Goal: Task Accomplishment & Management: Use online tool/utility

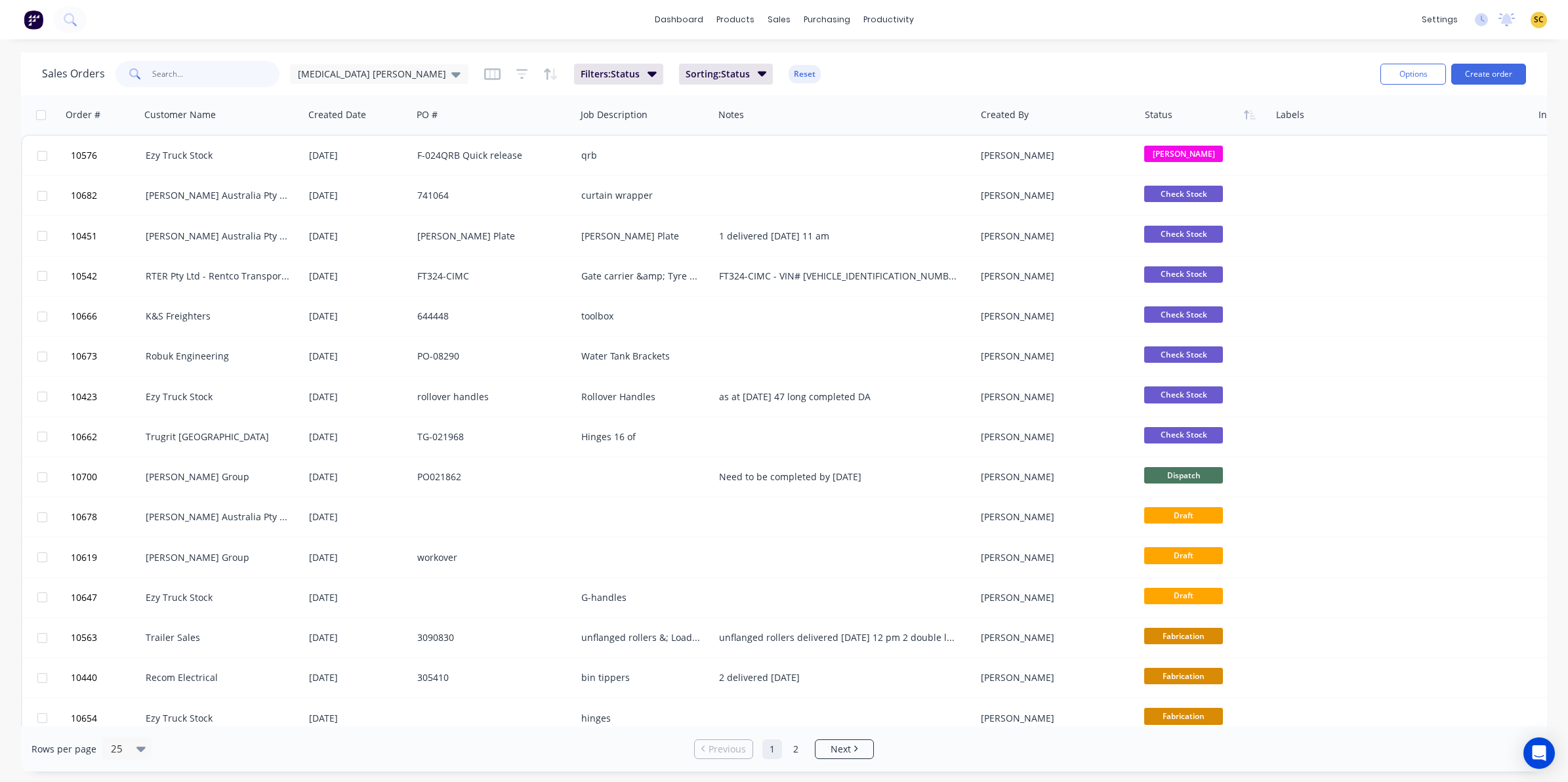
click at [188, 79] on input "text" at bounding box center [216, 74] width 128 height 26
type input "10659"
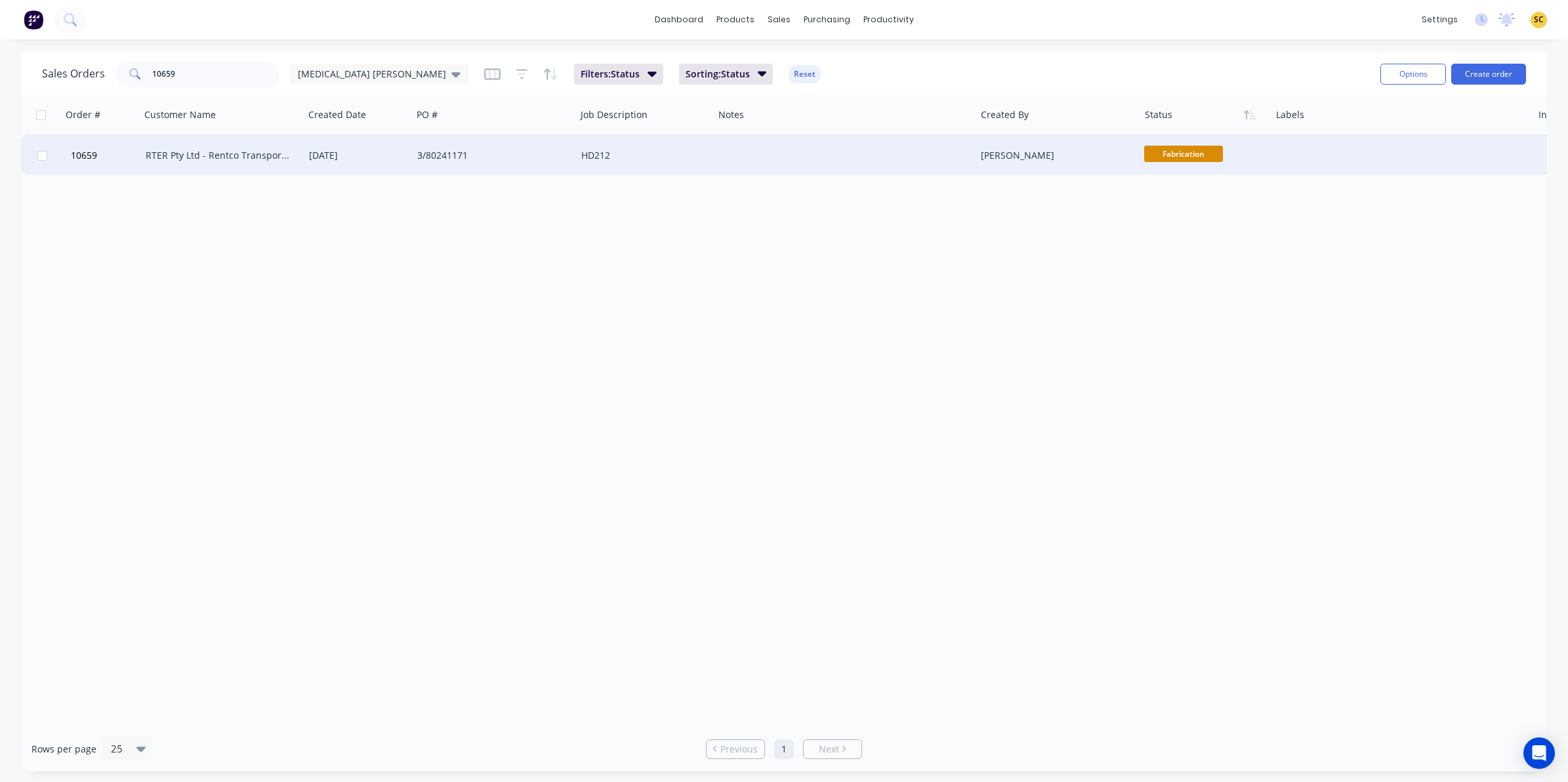
click at [243, 145] on div "RTER Pty Ltd - Rentco Transport Equipment Rentals" at bounding box center [222, 155] width 164 height 40
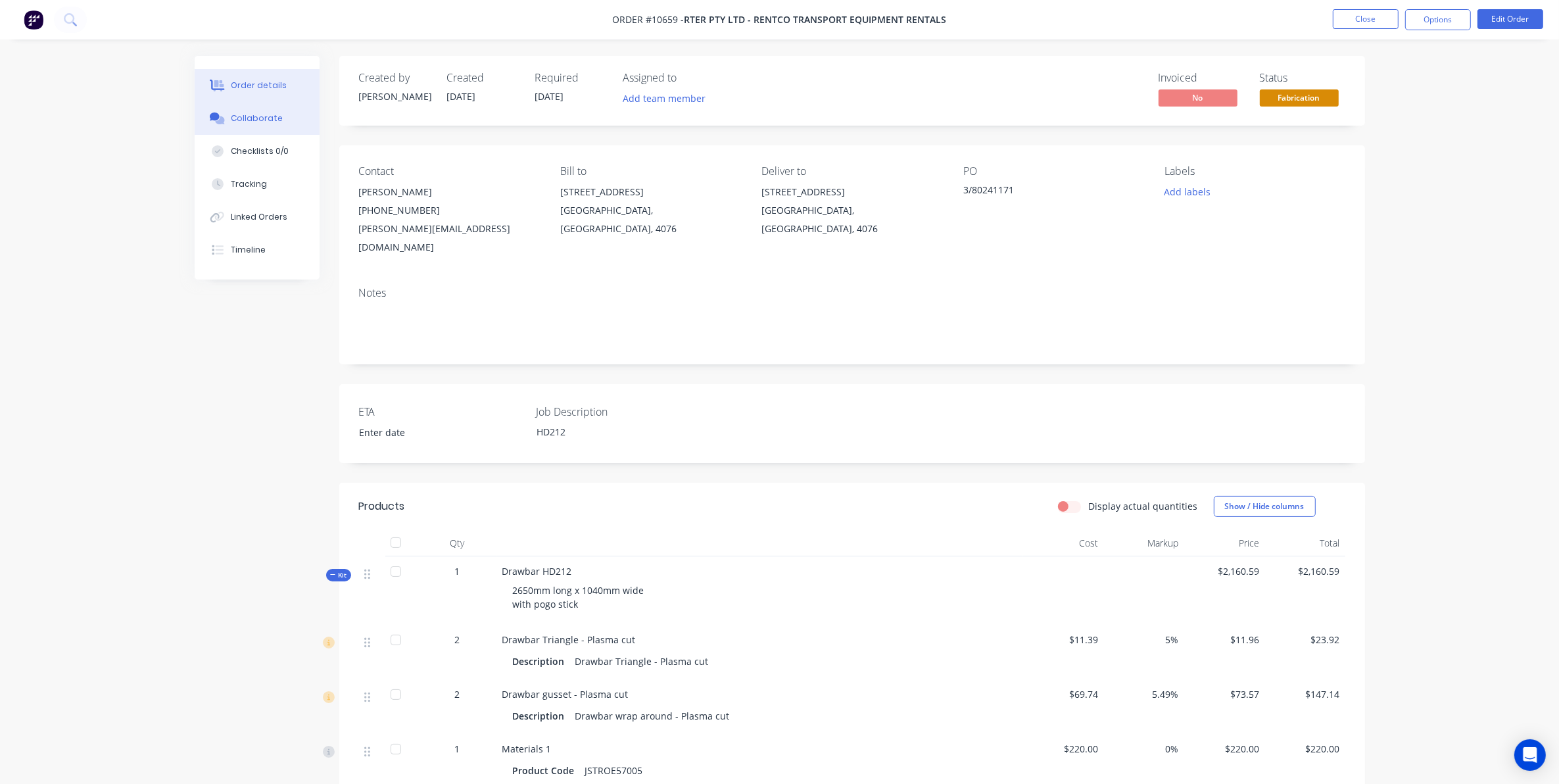
click at [273, 106] on button "Collaborate" at bounding box center [257, 118] width 125 height 32
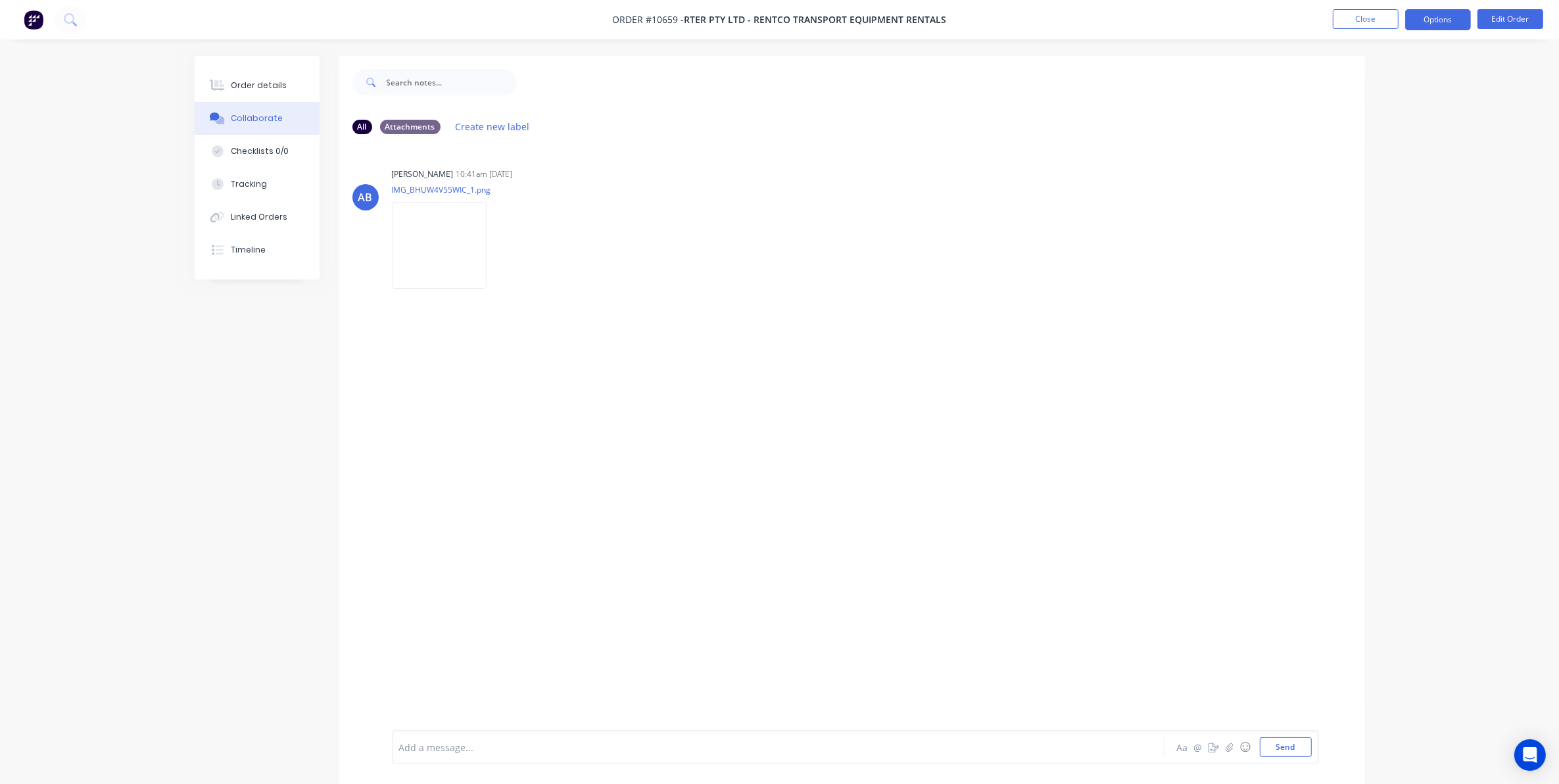
click at [1448, 26] on button "Options" at bounding box center [1438, 19] width 66 height 21
click at [1386, 184] on div "Delivery Docket" at bounding box center [1399, 184] width 121 height 19
click at [1377, 156] on div "Custom" at bounding box center [1399, 158] width 121 height 19
click at [1376, 138] on div "Without pricing" at bounding box center [1399, 133] width 121 height 19
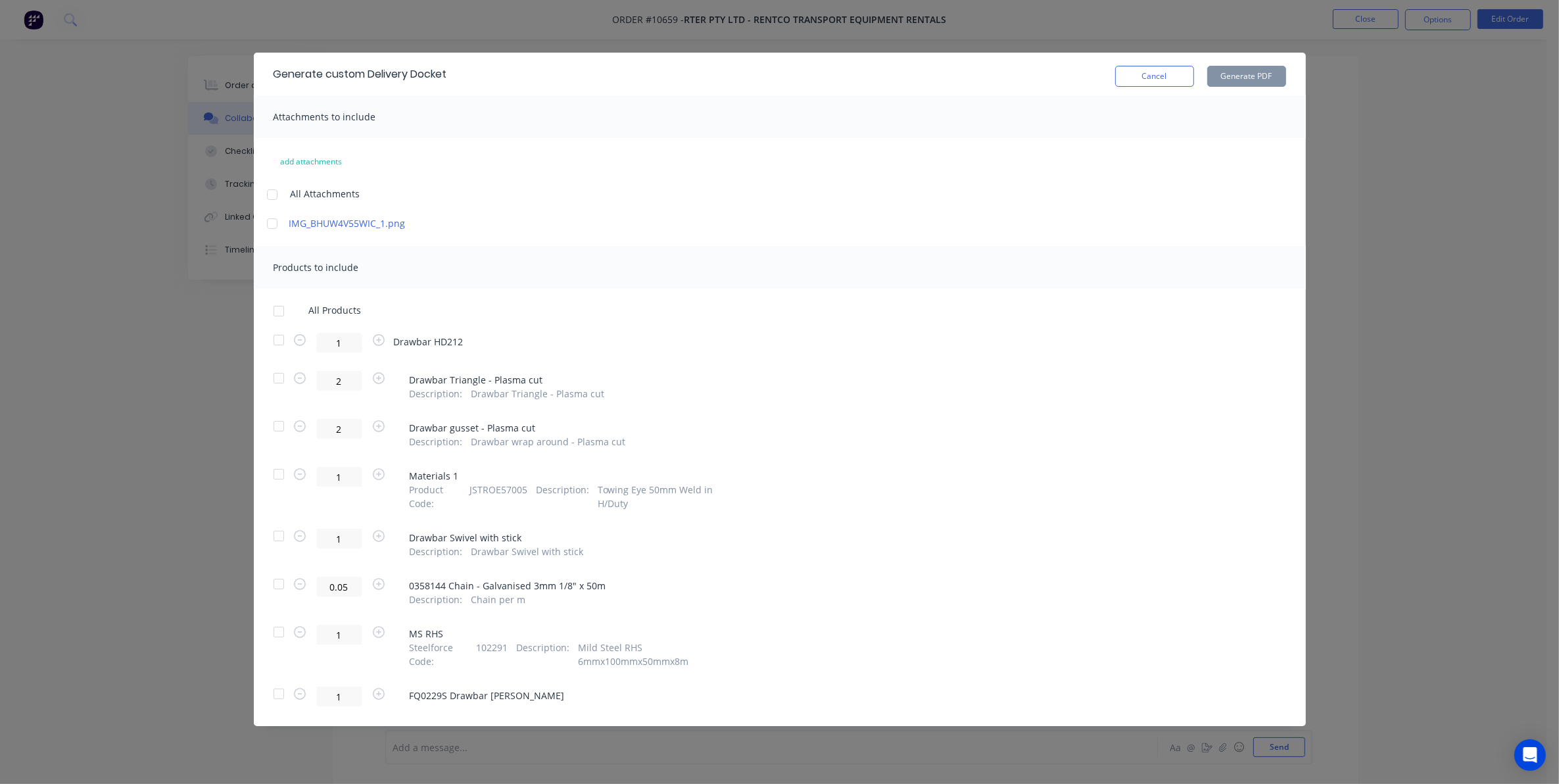
drag, startPoint x: 272, startPoint y: 221, endPoint x: 273, endPoint y: 257, distance: 36.0
click at [272, 221] on div at bounding box center [273, 223] width 26 height 26
click at [275, 336] on div at bounding box center [279, 340] width 26 height 26
click at [1260, 78] on button "Generate PDF" at bounding box center [1247, 76] width 79 height 21
click at [1225, 61] on div "Cancel Generate PDF" at bounding box center [1200, 74] width 171 height 26
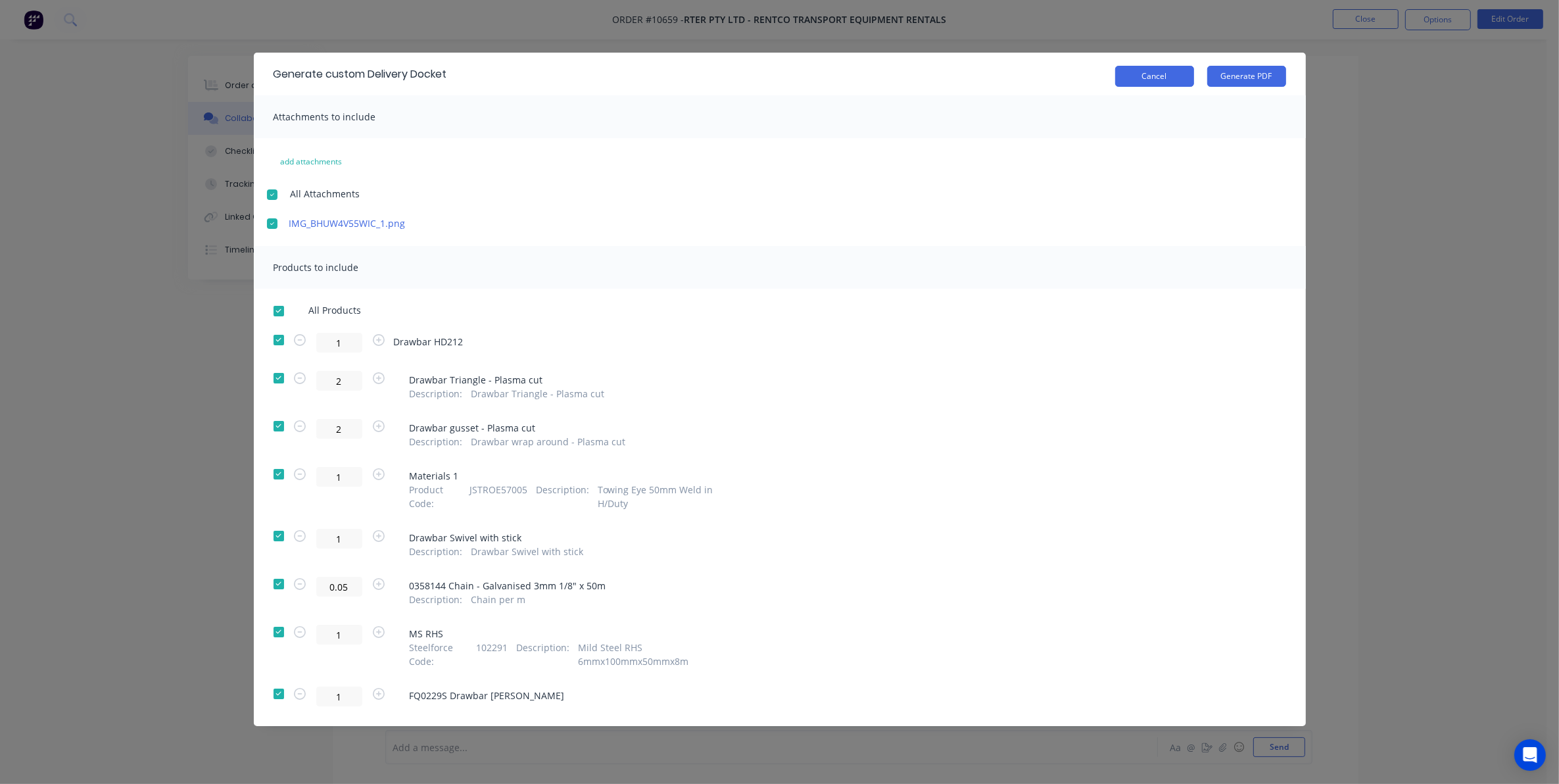
click at [1164, 83] on button "Cancel" at bounding box center [1154, 76] width 79 height 21
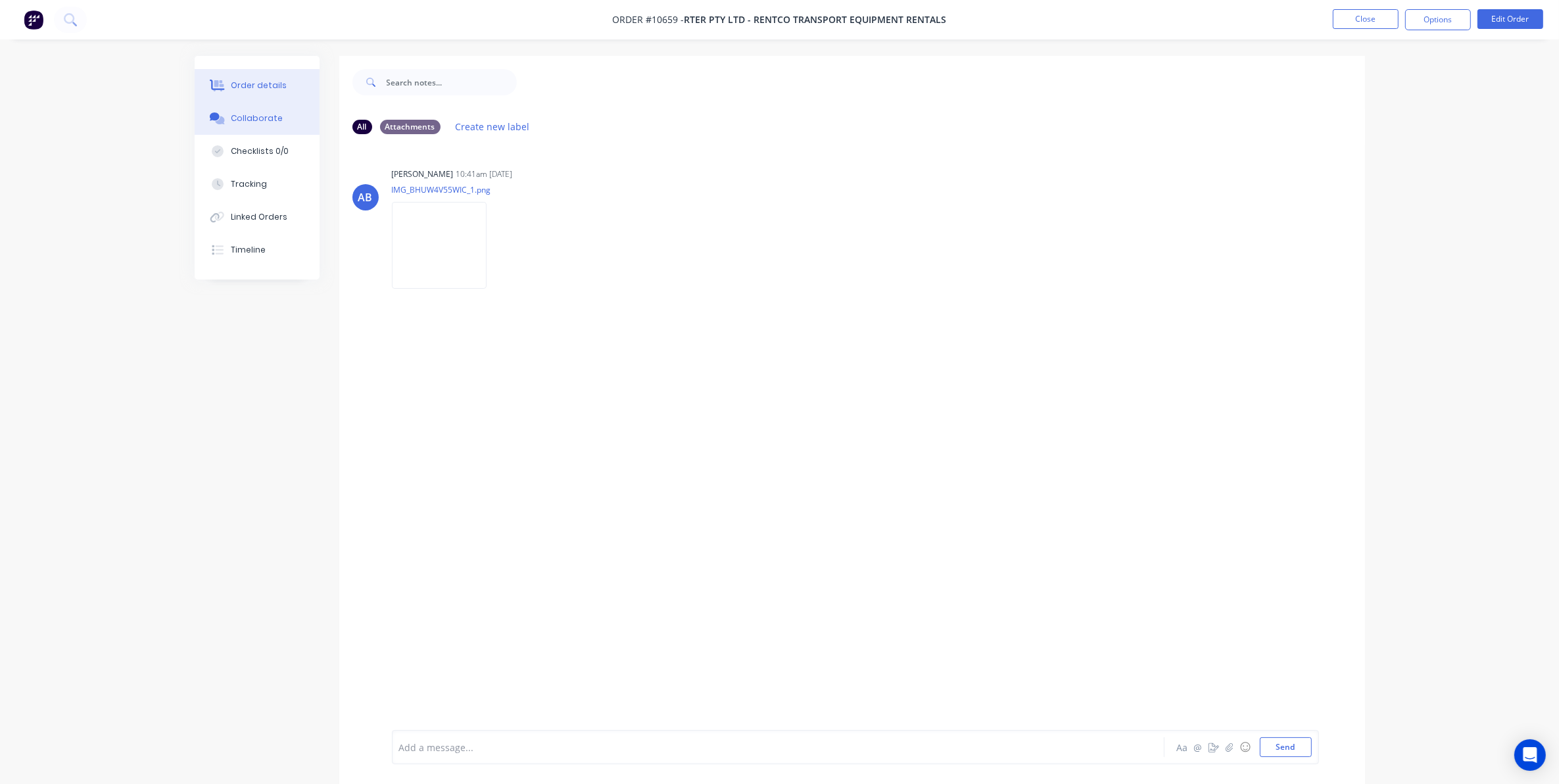
click at [258, 82] on div "Order details" at bounding box center [259, 85] width 56 height 12
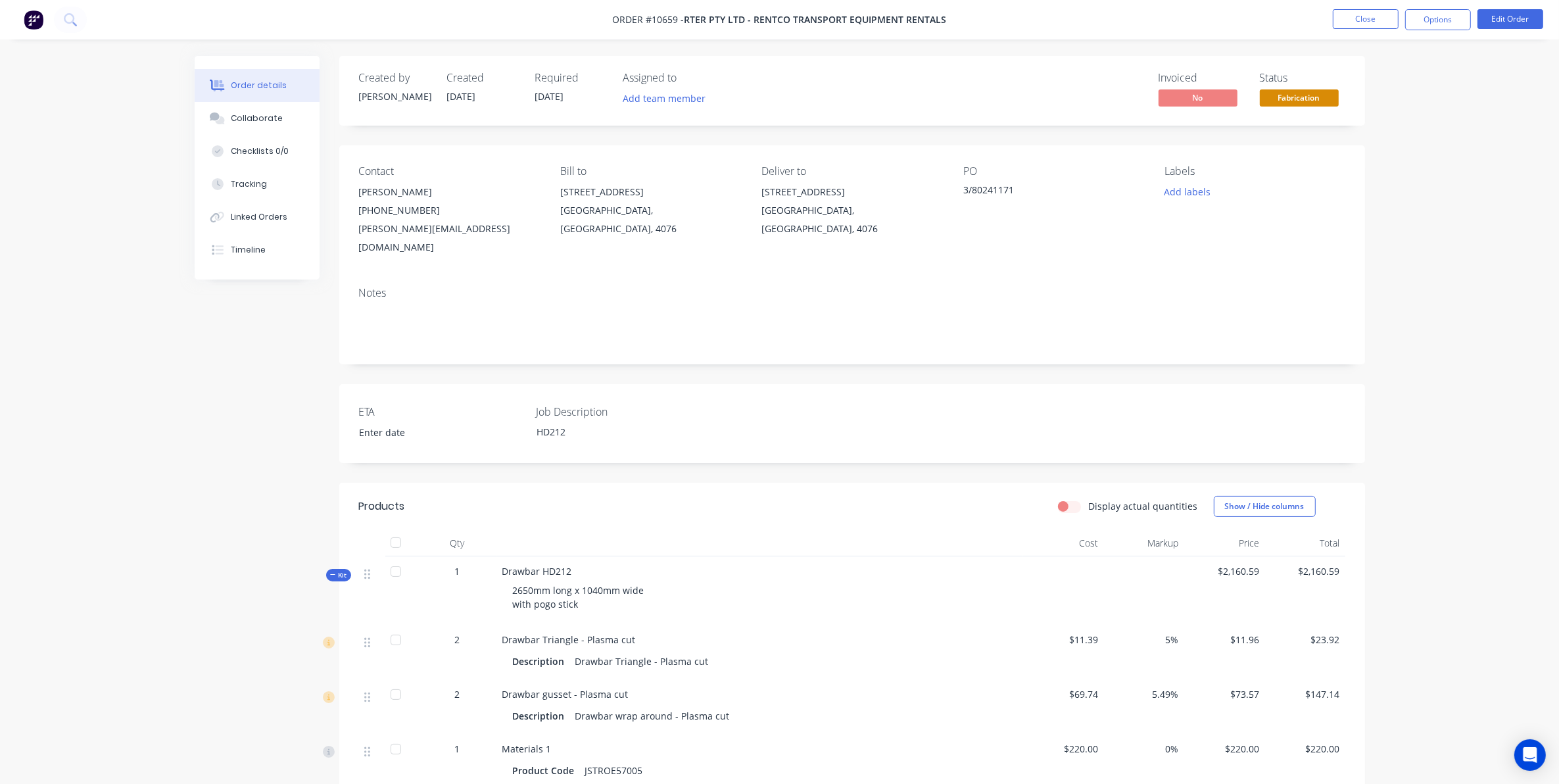
click at [1296, 91] on span "Fabrication" at bounding box center [1299, 97] width 79 height 17
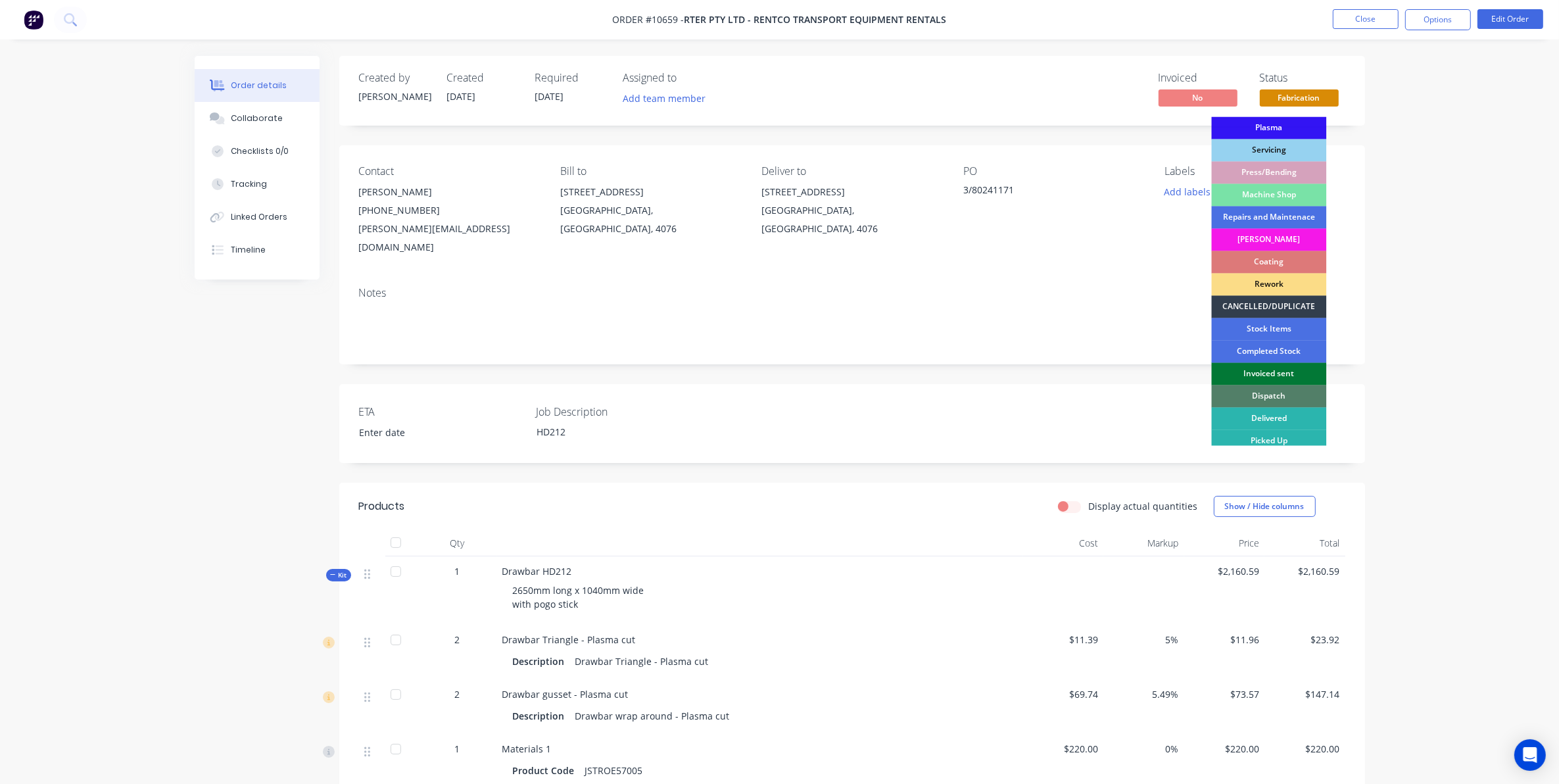
scroll to position [119, 0]
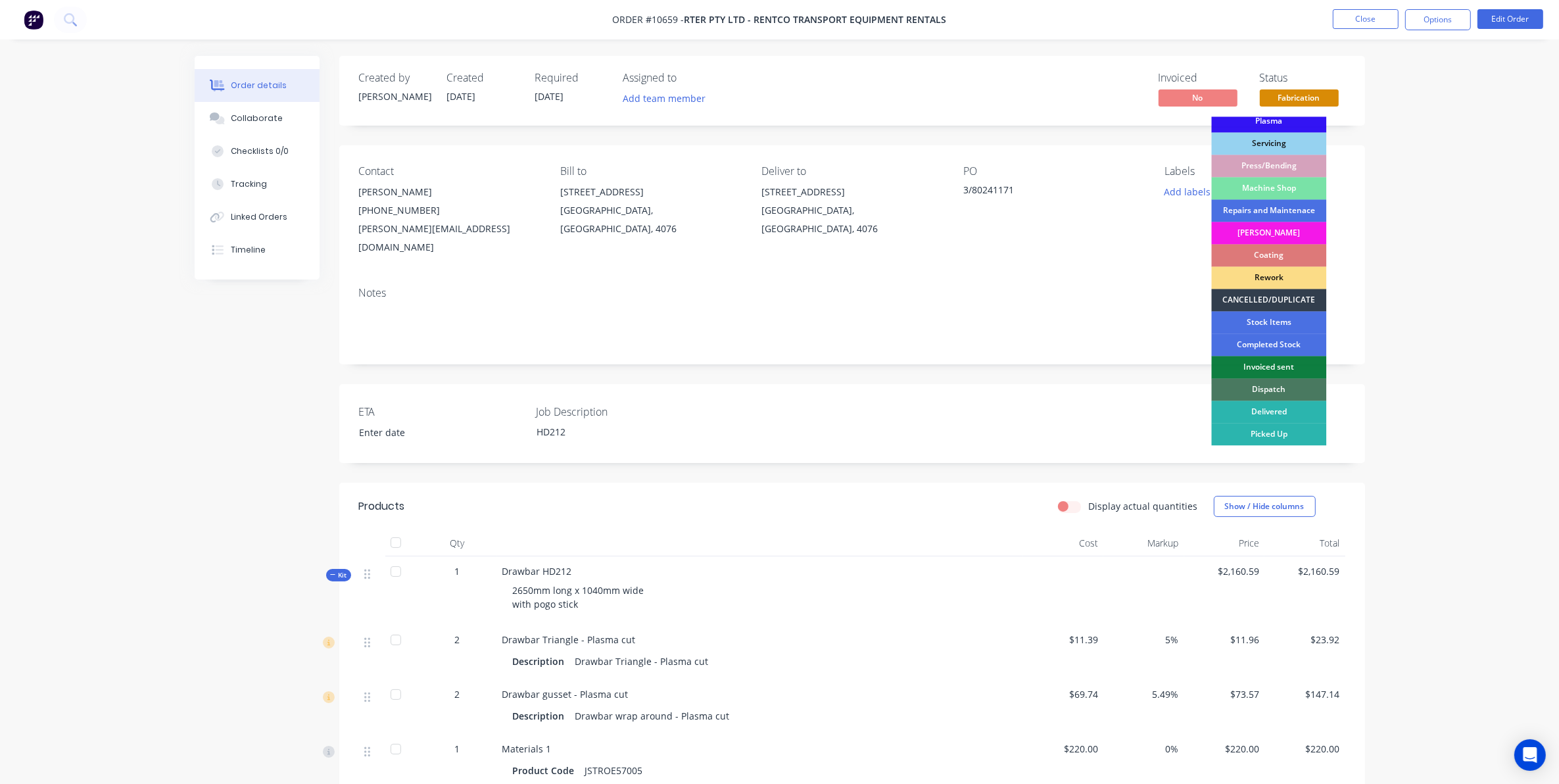
click at [1284, 386] on div "Dispatch" at bounding box center [1269, 390] width 115 height 22
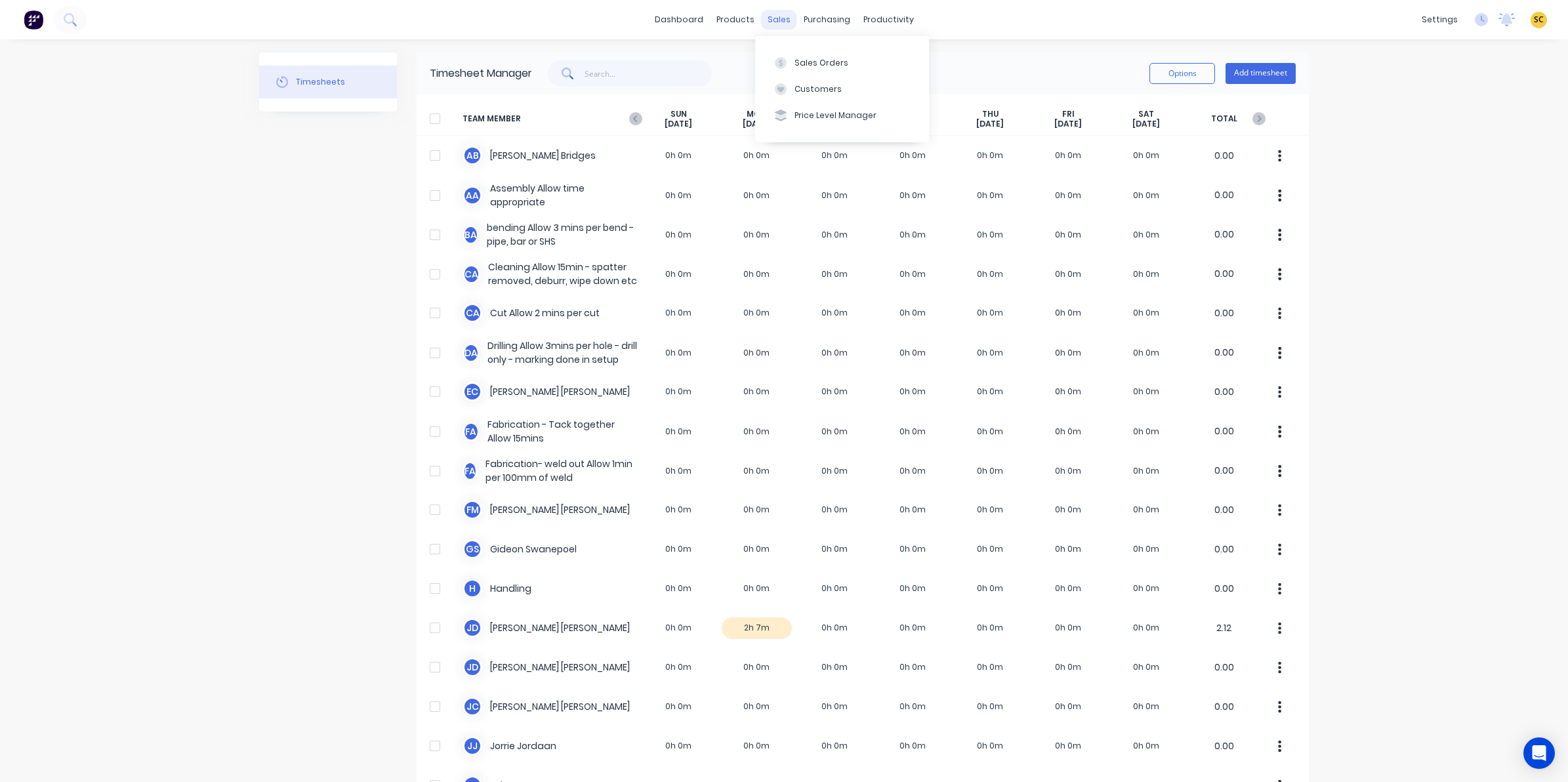
click at [762, 23] on div "sales" at bounding box center [778, 19] width 36 height 19
click at [774, 14] on div "sales" at bounding box center [778, 19] width 36 height 19
click at [801, 62] on div "Sales Orders" at bounding box center [821, 63] width 54 height 12
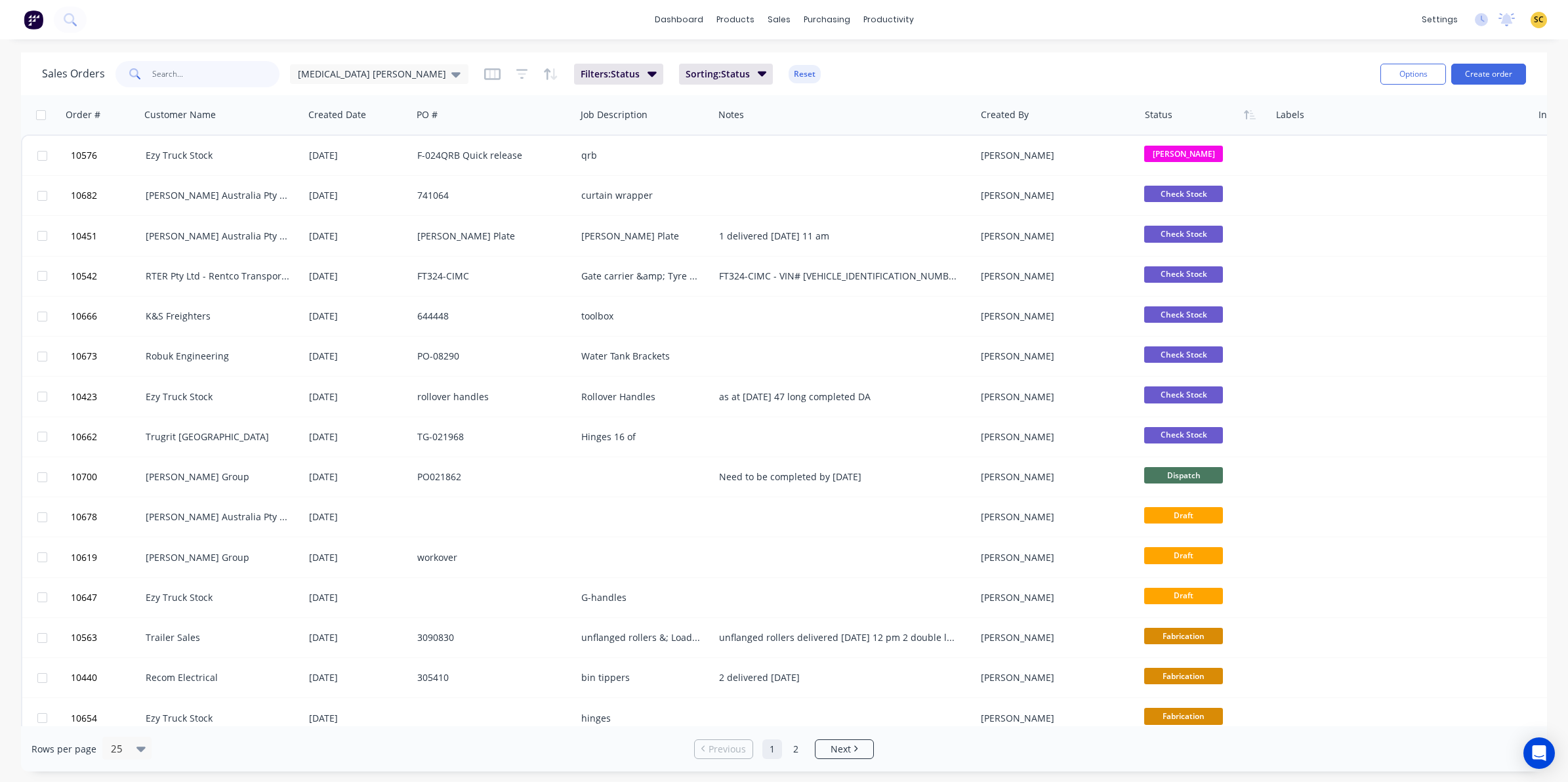
click at [215, 76] on input "text" at bounding box center [216, 74] width 128 height 26
type input "10658"
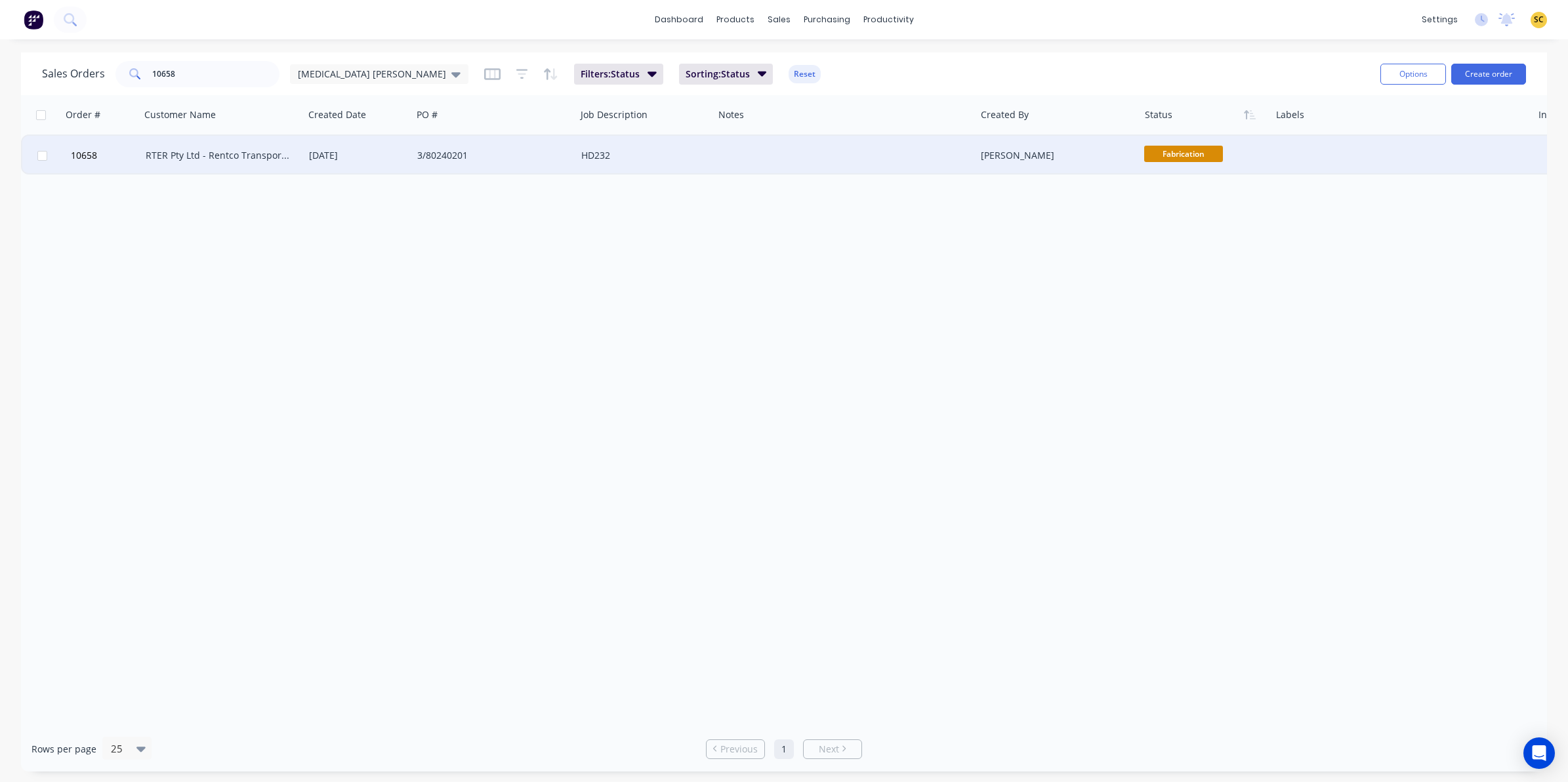
click at [191, 149] on div "RTER Pty Ltd - Rentco Transport Equipment Rentals" at bounding box center [217, 155] width 145 height 13
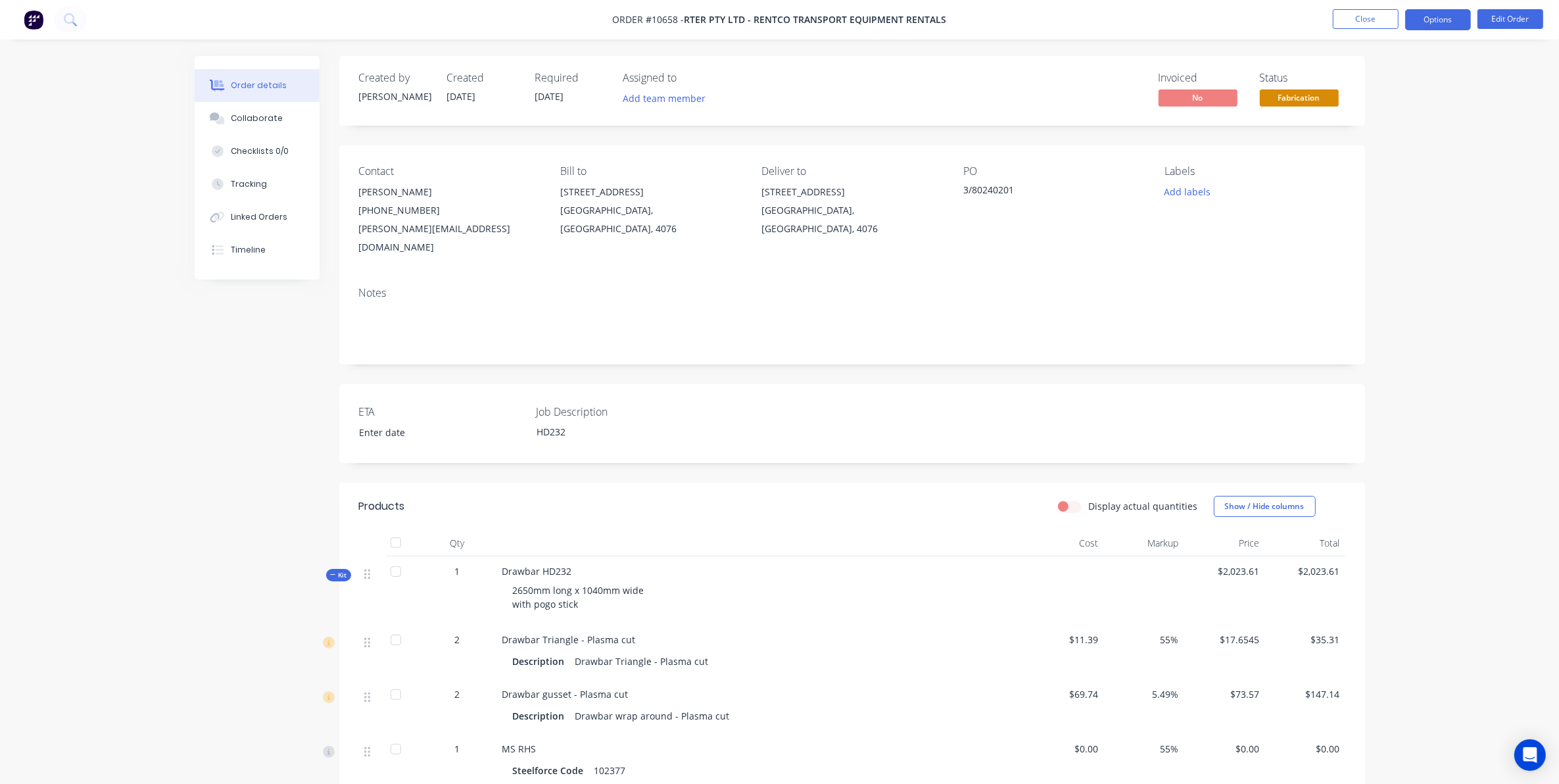
click at [1460, 21] on button "Options" at bounding box center [1438, 19] width 66 height 21
click at [1369, 194] on div "Delivery Docket" at bounding box center [1399, 184] width 121 height 19
click at [1355, 149] on div "Custom" at bounding box center [1399, 158] width 121 height 19
click at [1357, 136] on div "Without pricing" at bounding box center [1399, 133] width 121 height 19
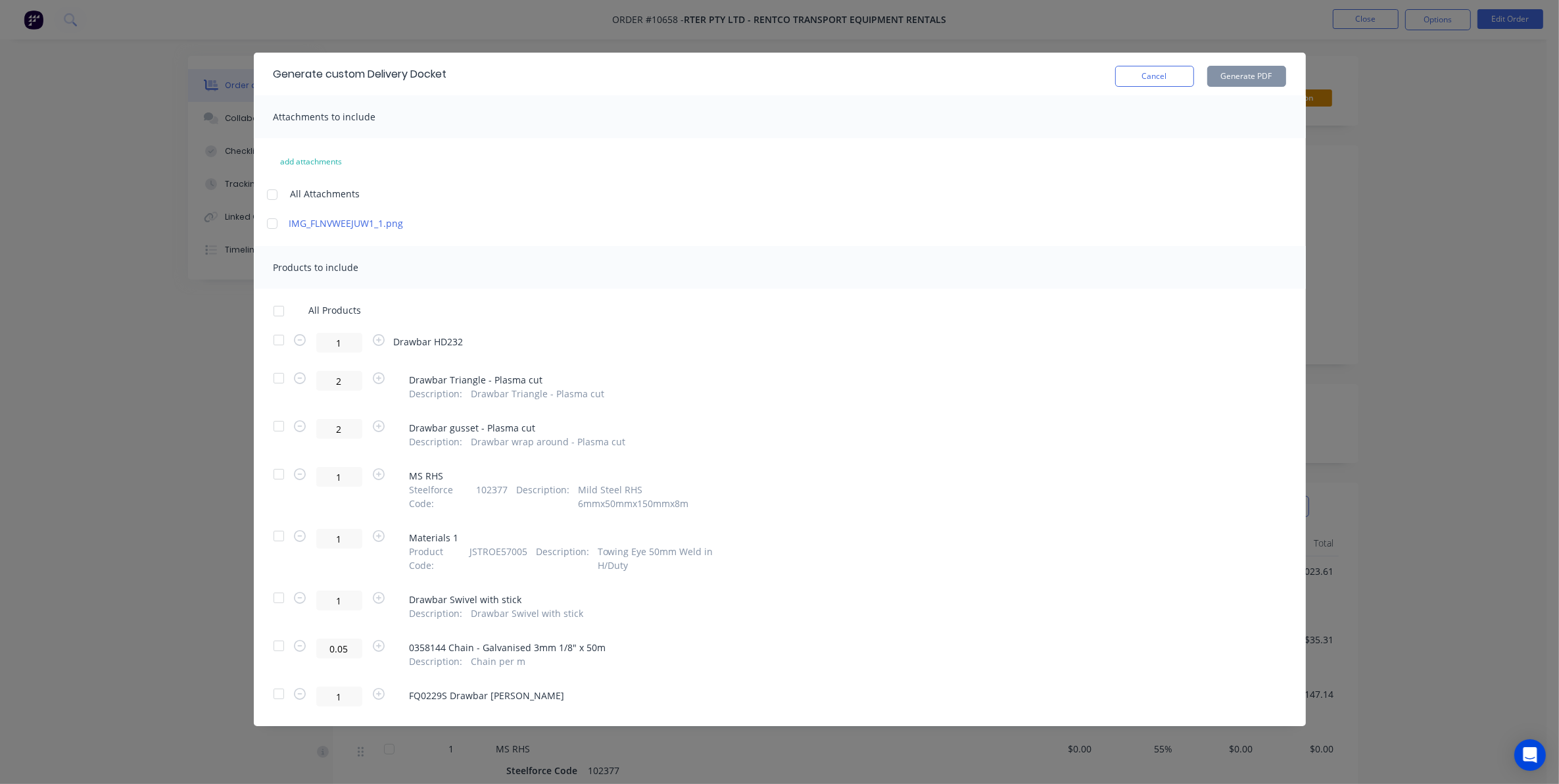
drag, startPoint x: 273, startPoint y: 222, endPoint x: 272, endPoint y: 246, distance: 24.0
click at [272, 227] on div at bounding box center [273, 223] width 26 height 26
click at [280, 336] on div at bounding box center [279, 340] width 26 height 26
click at [1247, 72] on button "Generate PDF" at bounding box center [1247, 76] width 79 height 21
click at [1185, 79] on button "Cancel" at bounding box center [1154, 76] width 79 height 21
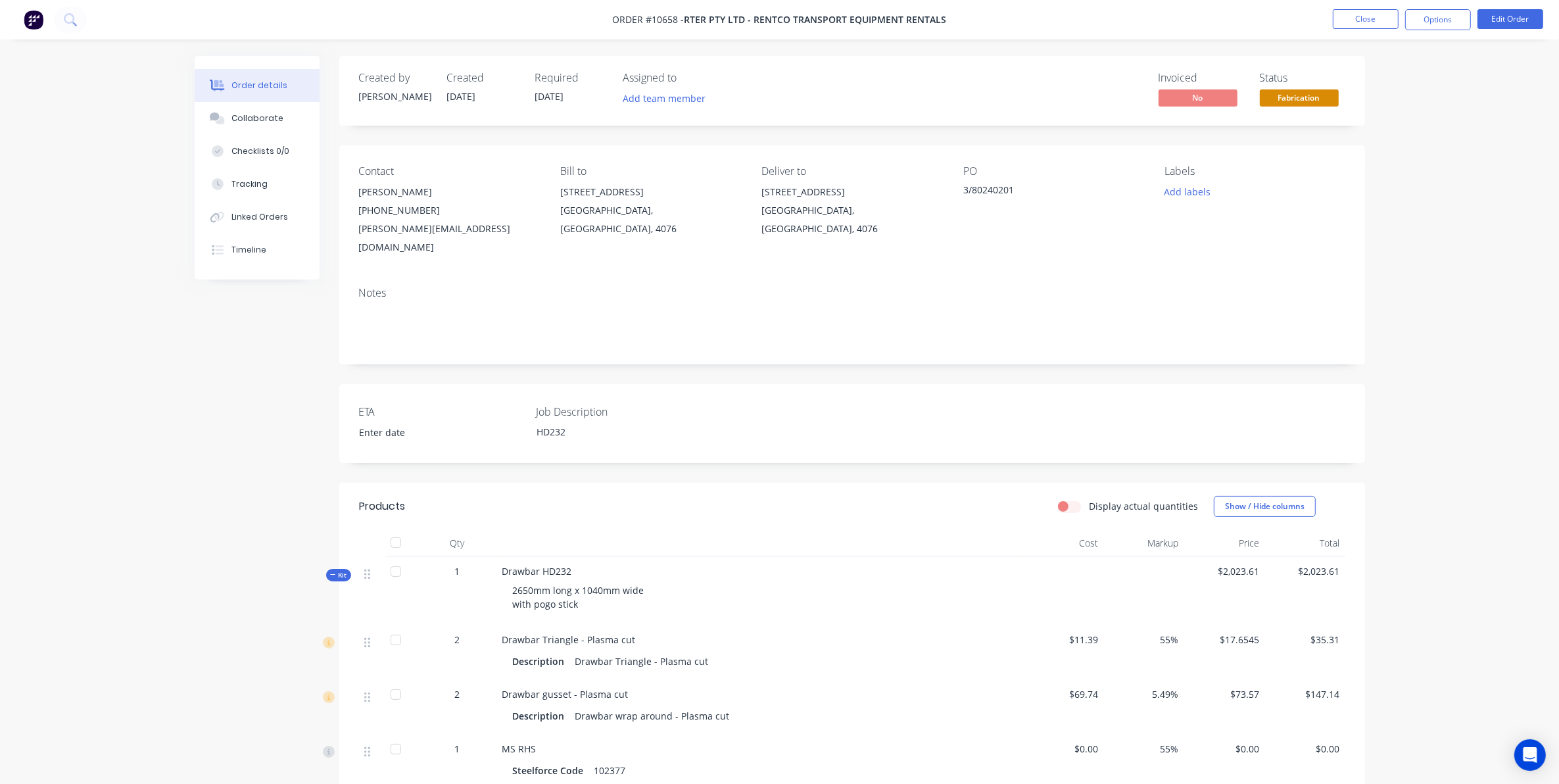
click at [1322, 93] on body "Order #10658 - RTER Pty Ltd - Rentco Transport Equipment Rentals Close Options …" at bounding box center [780, 673] width 1559 height 1346
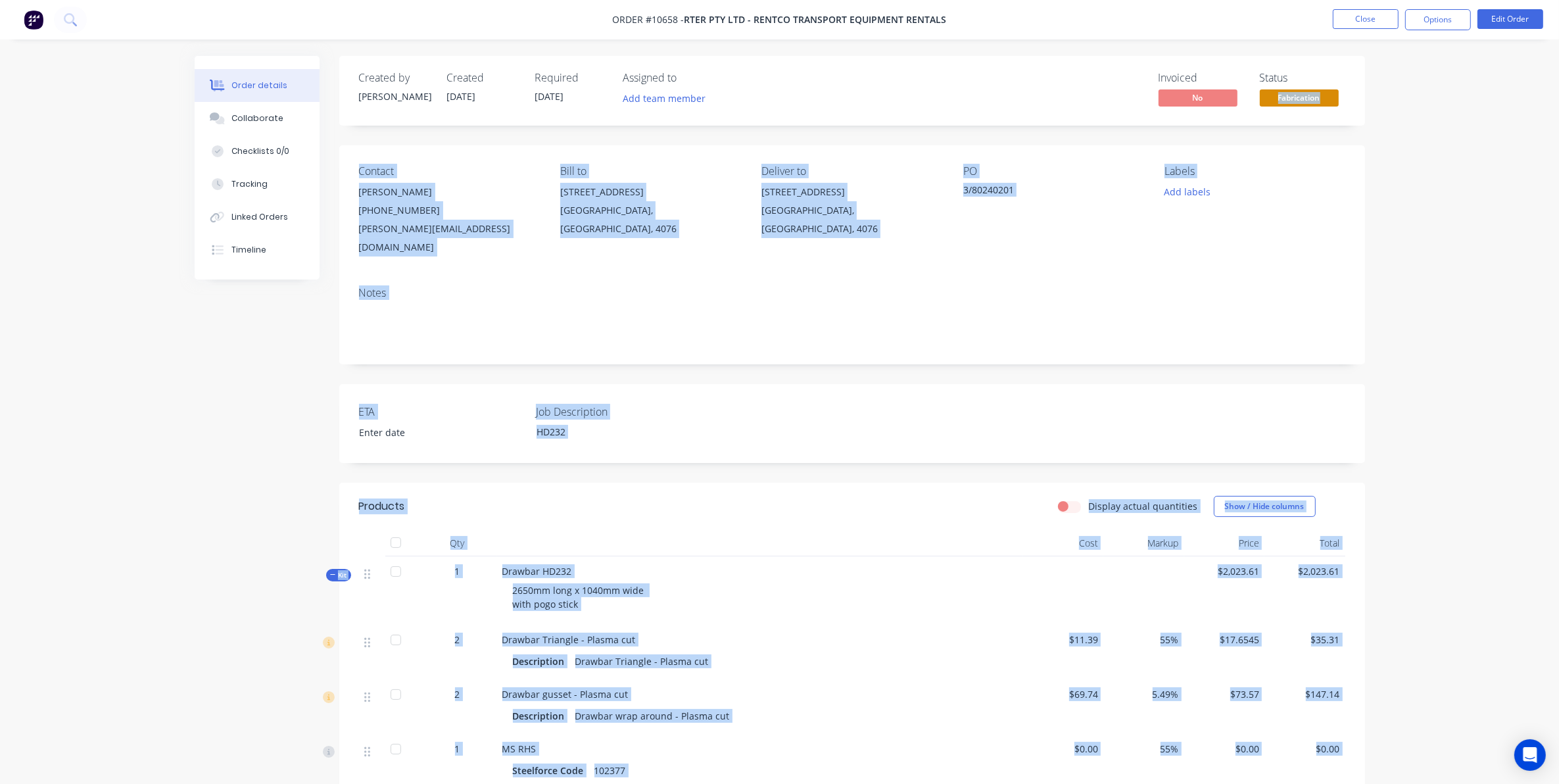
click at [1322, 93] on span "Fabrication" at bounding box center [1299, 97] width 79 height 17
click at [1477, 449] on div "Order details Collaborate Checklists 0/0 Tracking Linked Orders Timeline Order …" at bounding box center [780, 673] width 1559 height 1346
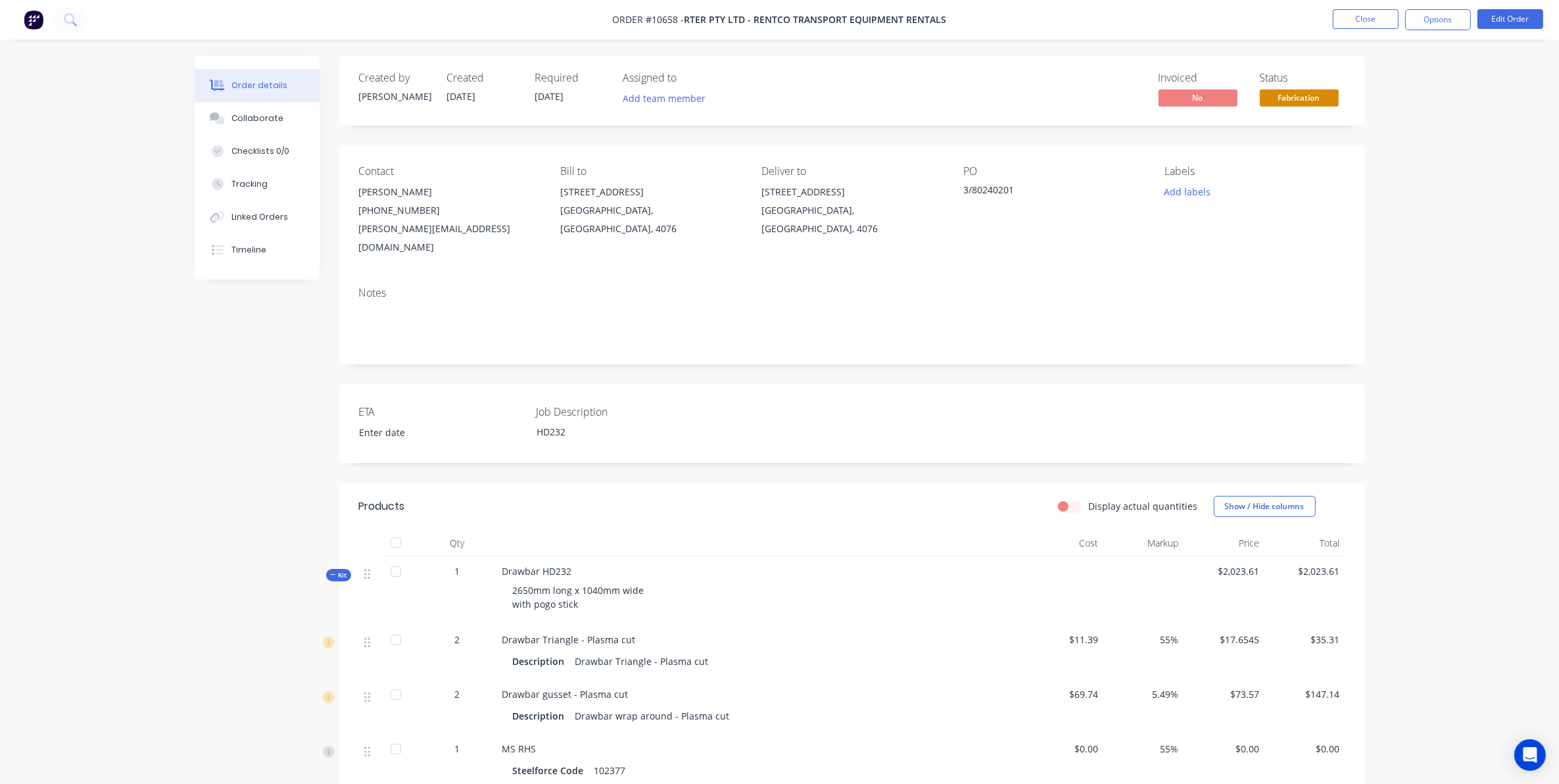
click at [1300, 94] on span "Fabrication" at bounding box center [1299, 97] width 79 height 17
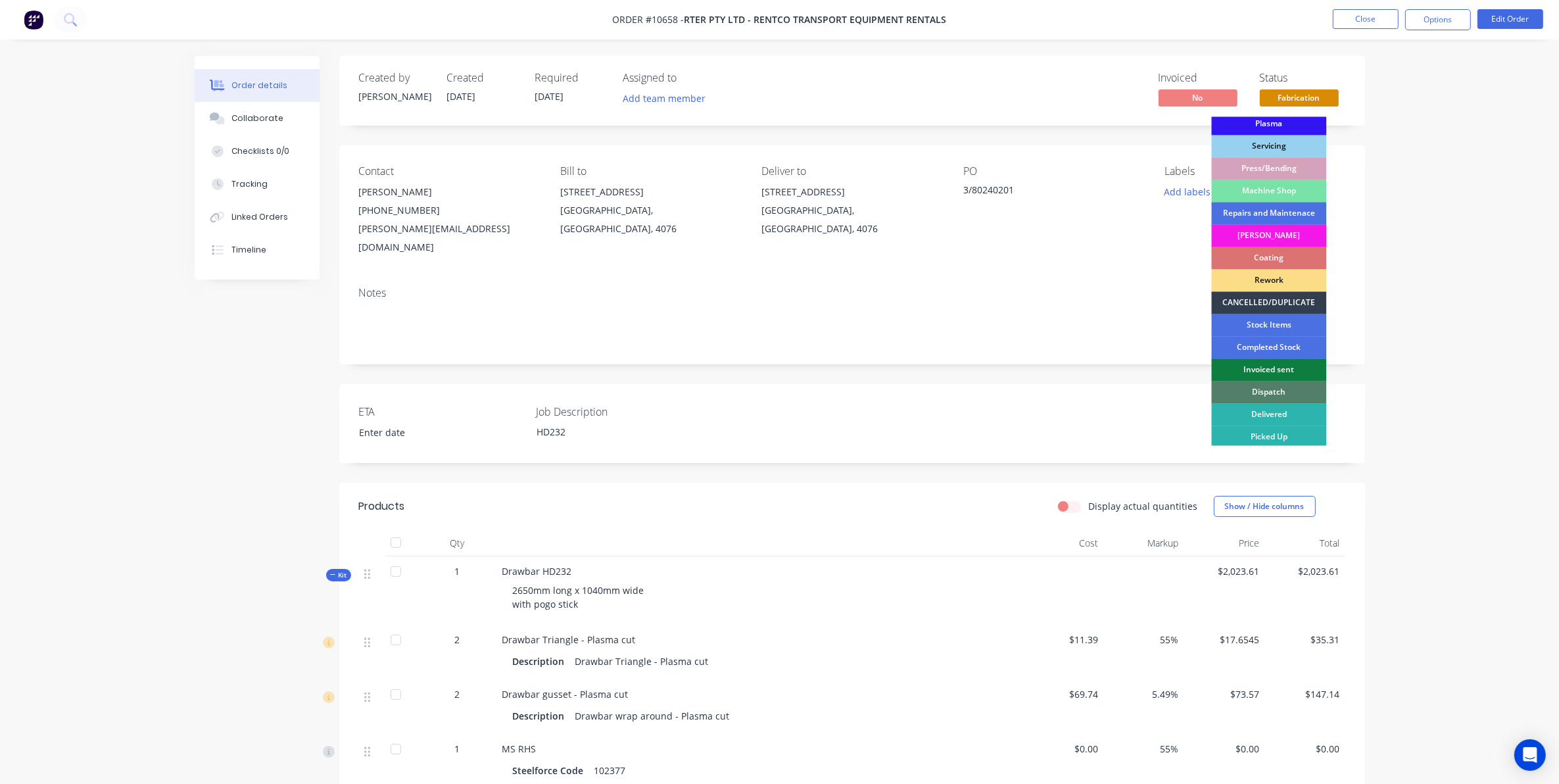
scroll to position [119, 0]
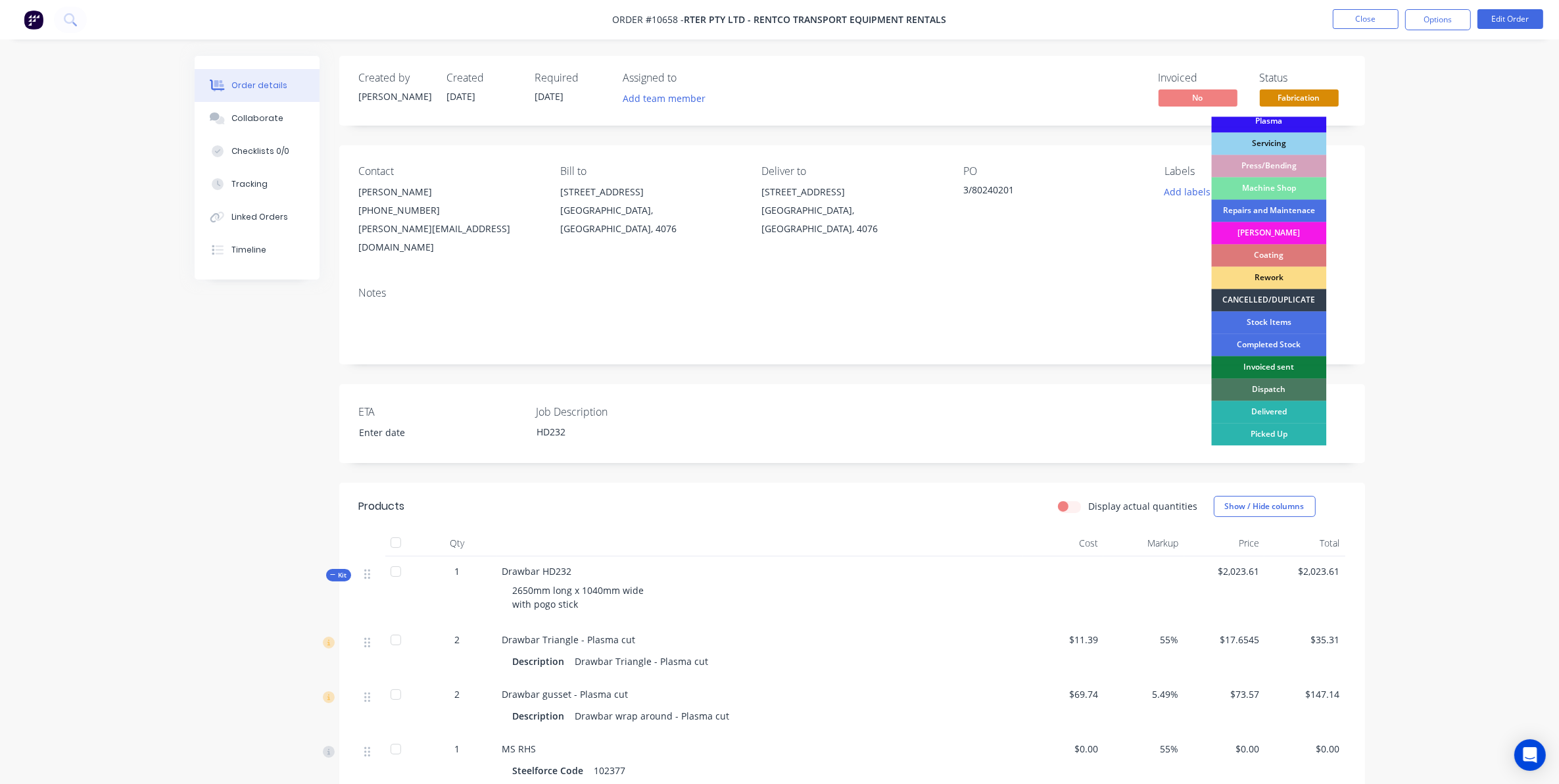
click at [1296, 388] on div "Dispatch" at bounding box center [1269, 390] width 115 height 22
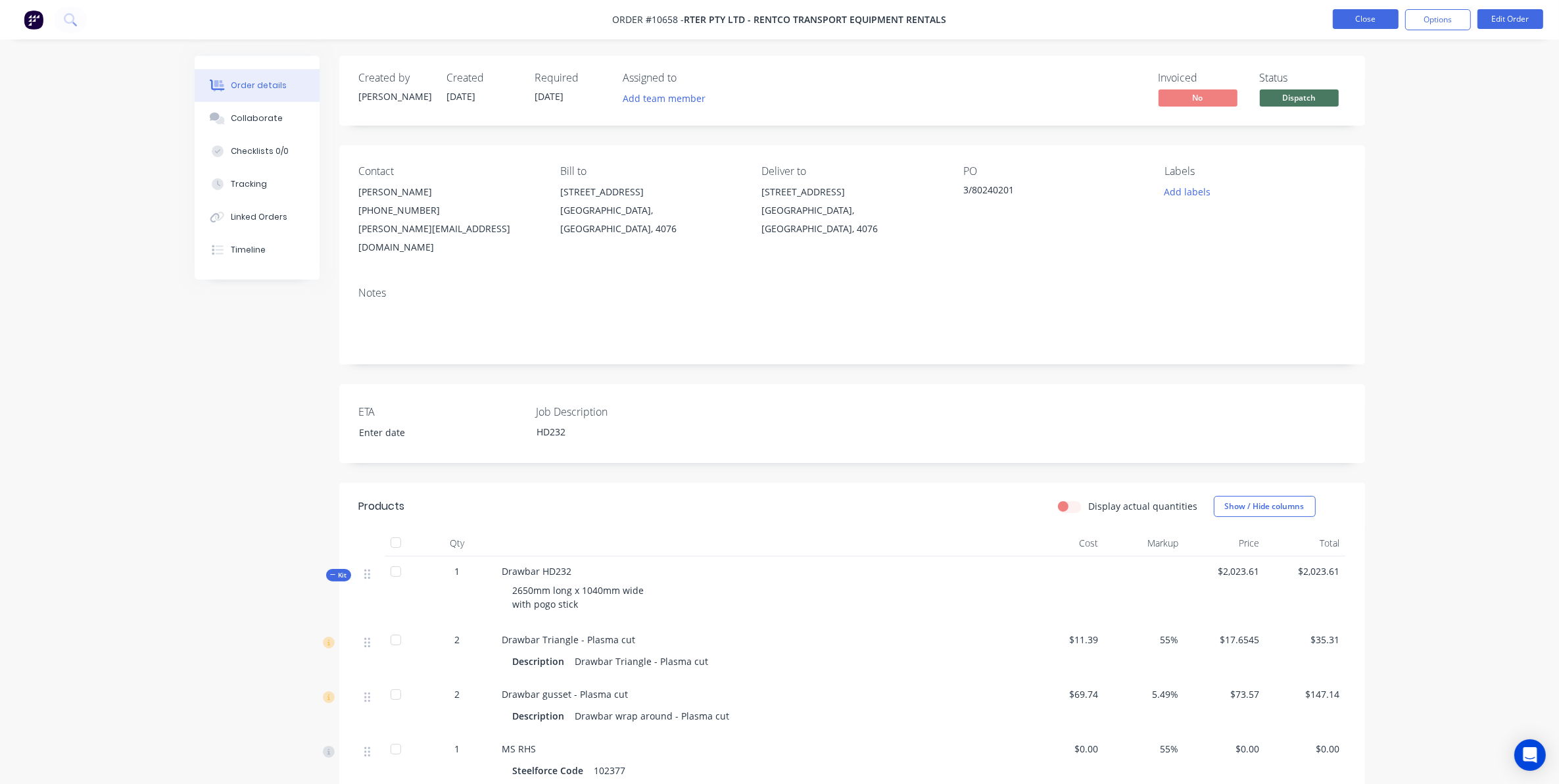
click at [1372, 13] on button "Close" at bounding box center [1365, 19] width 66 height 19
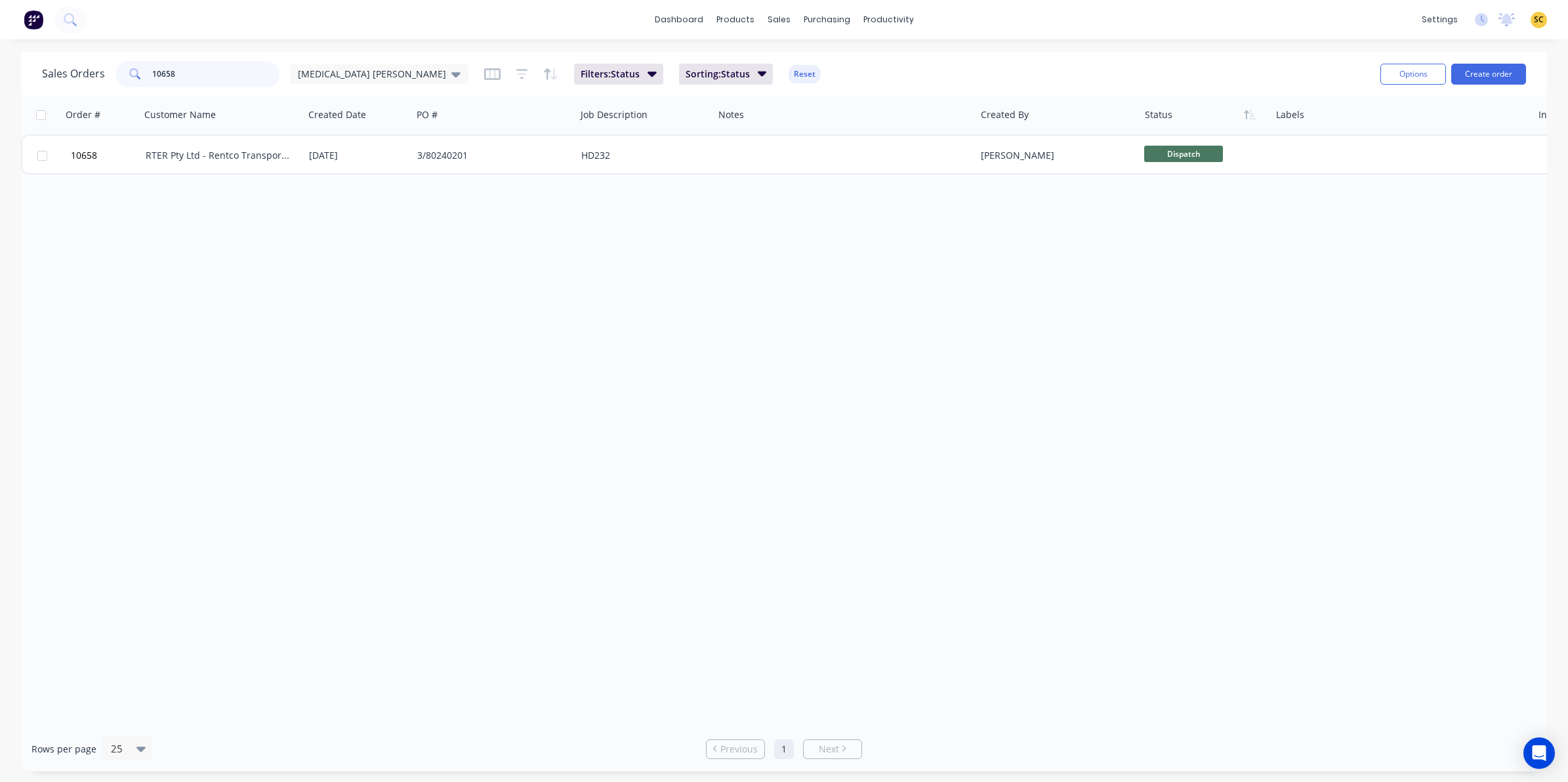
drag, startPoint x: 178, startPoint y: 73, endPoint x: -95, endPoint y: 79, distance: 273.1
click at [0, 79] on html "dashboard products sales purchasing productivity dashboard products Product Cat…" at bounding box center [784, 391] width 1568 height 782
type input "10558"
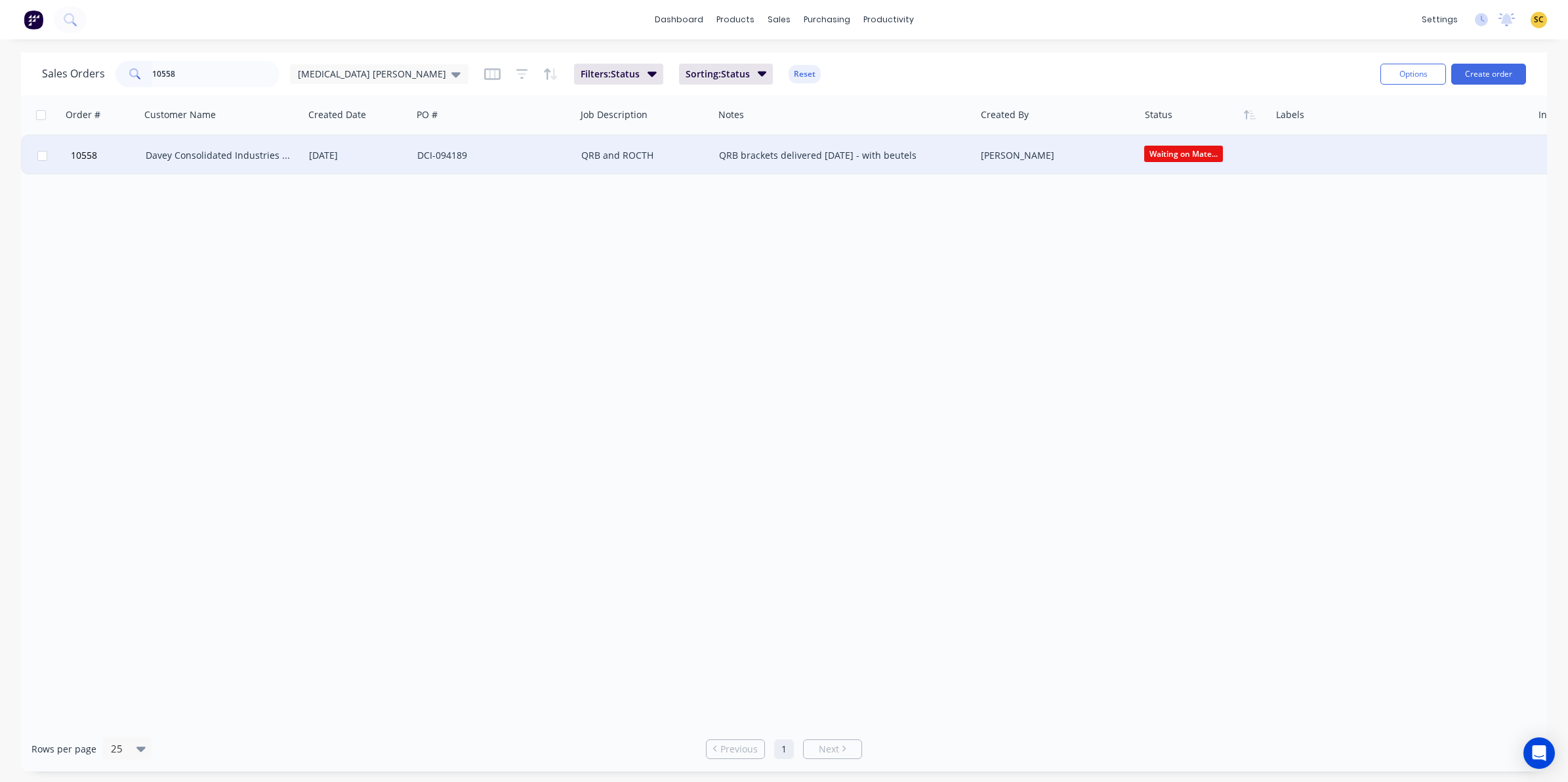
click at [223, 162] on div "Davey Consolidated Industries Pty Ltd" at bounding box center [222, 155] width 164 height 40
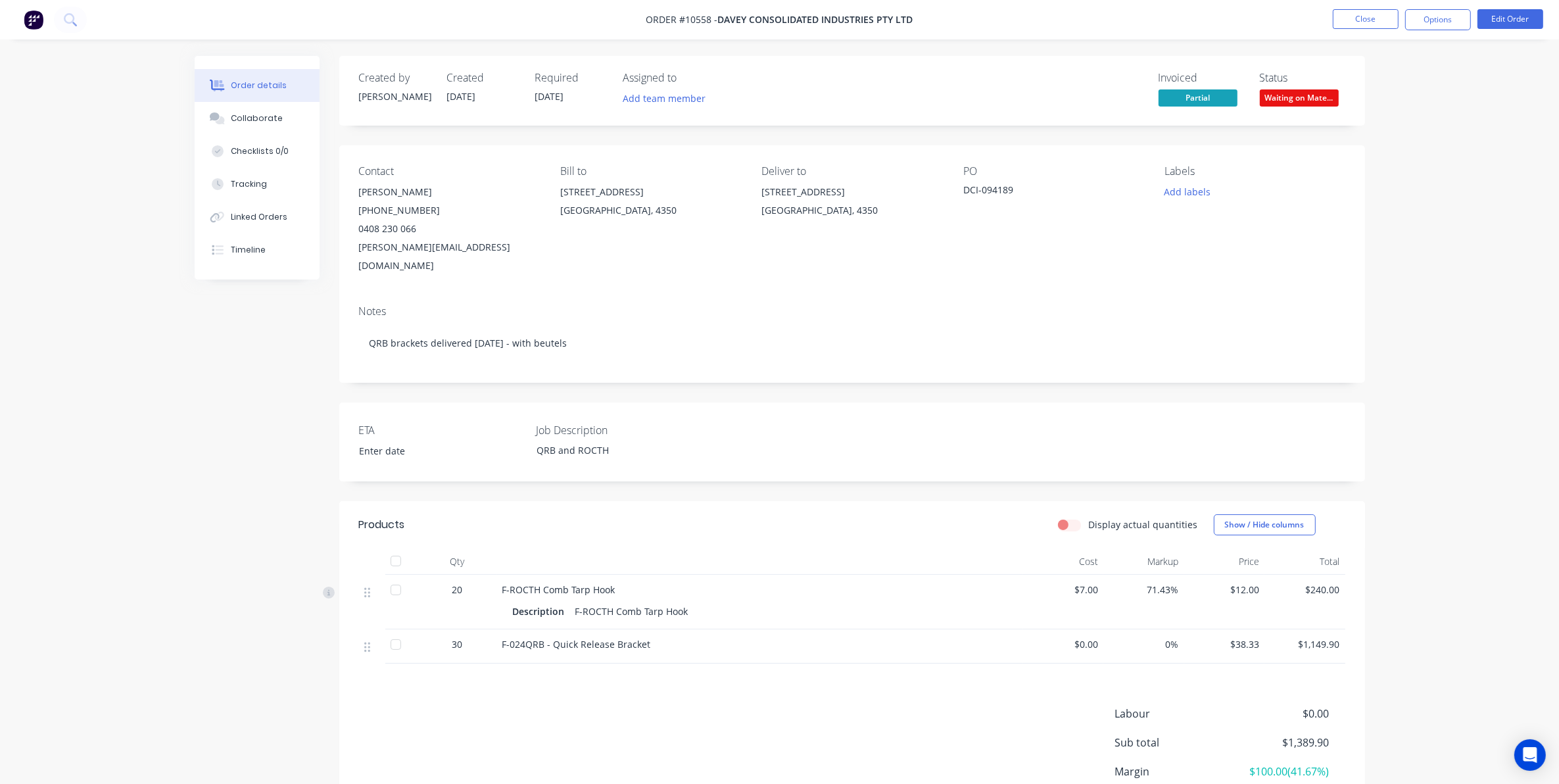
click at [1327, 100] on span "Waiting on Mate..." at bounding box center [1299, 97] width 79 height 17
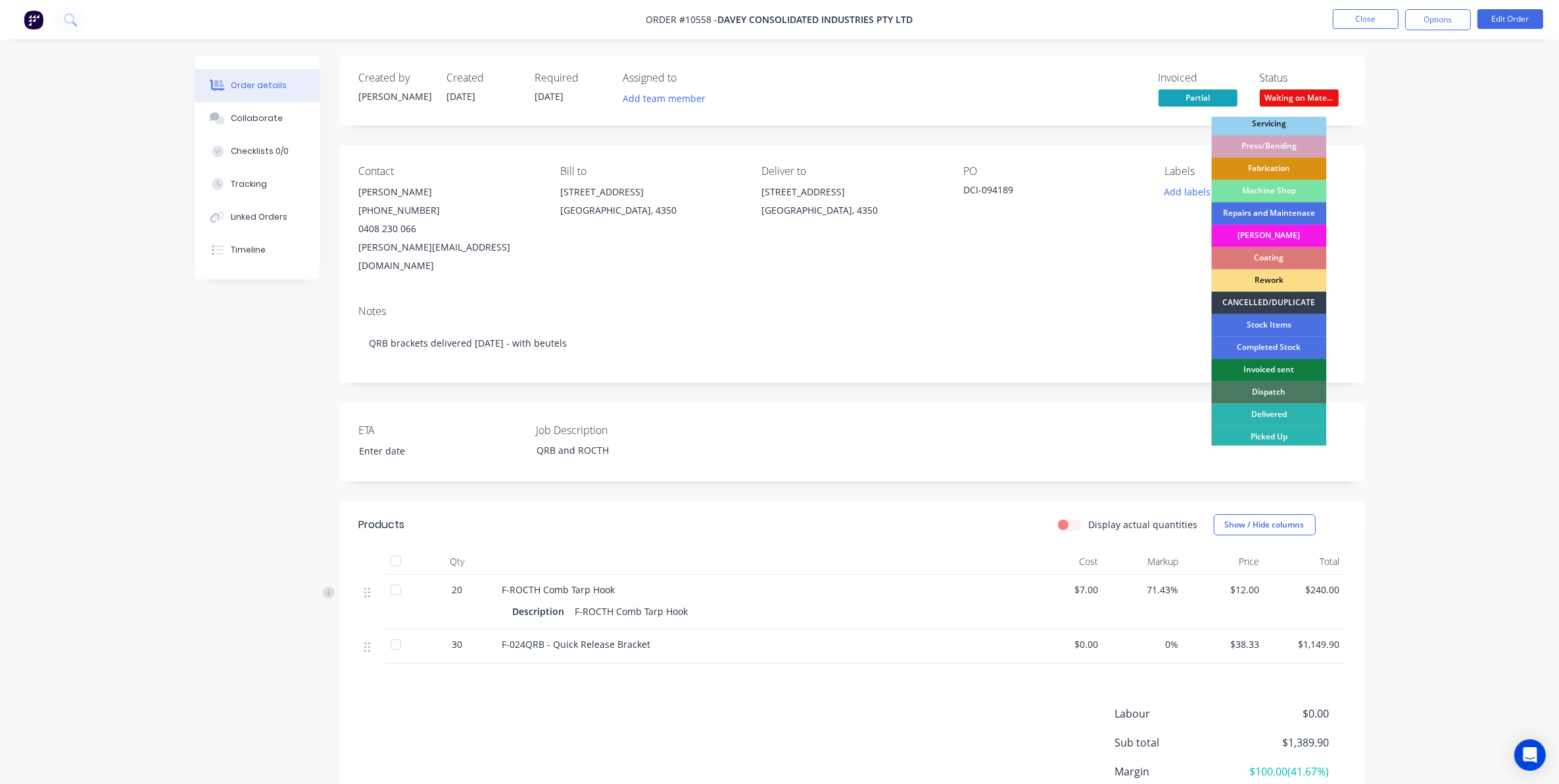
scroll to position [119, 0]
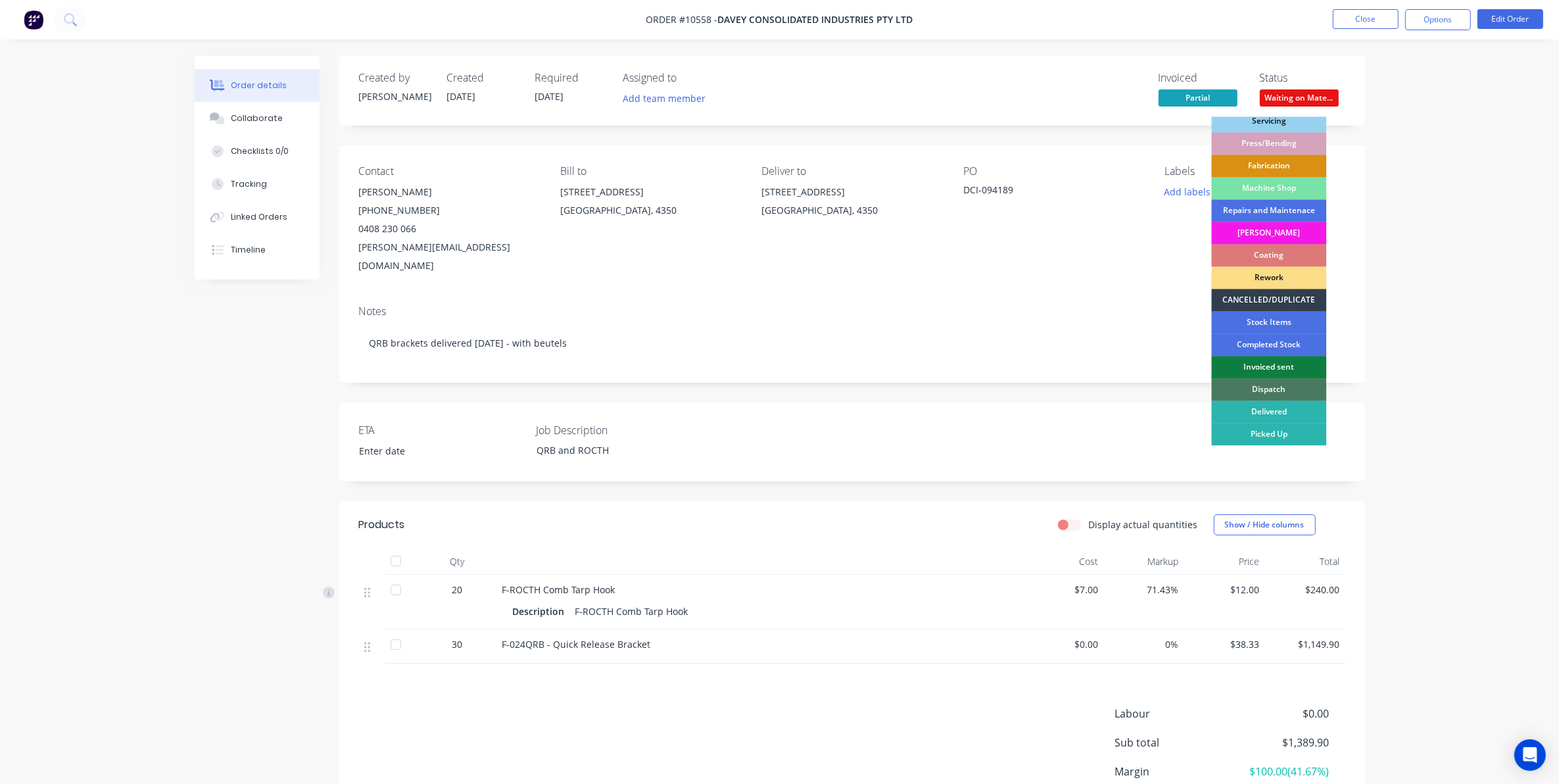
click at [1261, 393] on div "Dispatch" at bounding box center [1269, 390] width 115 height 22
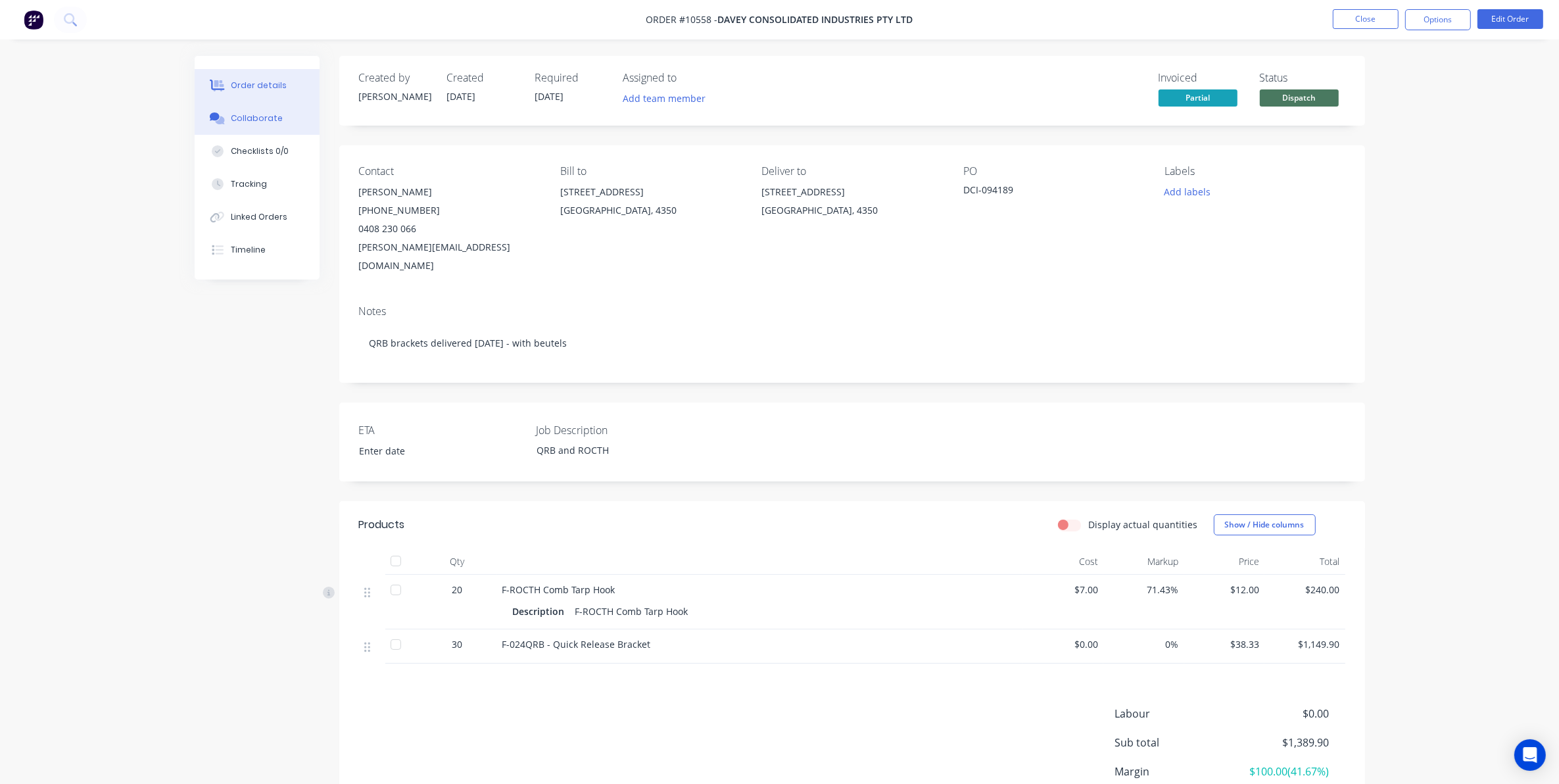
click at [245, 116] on div "Collaborate" at bounding box center [257, 118] width 52 height 12
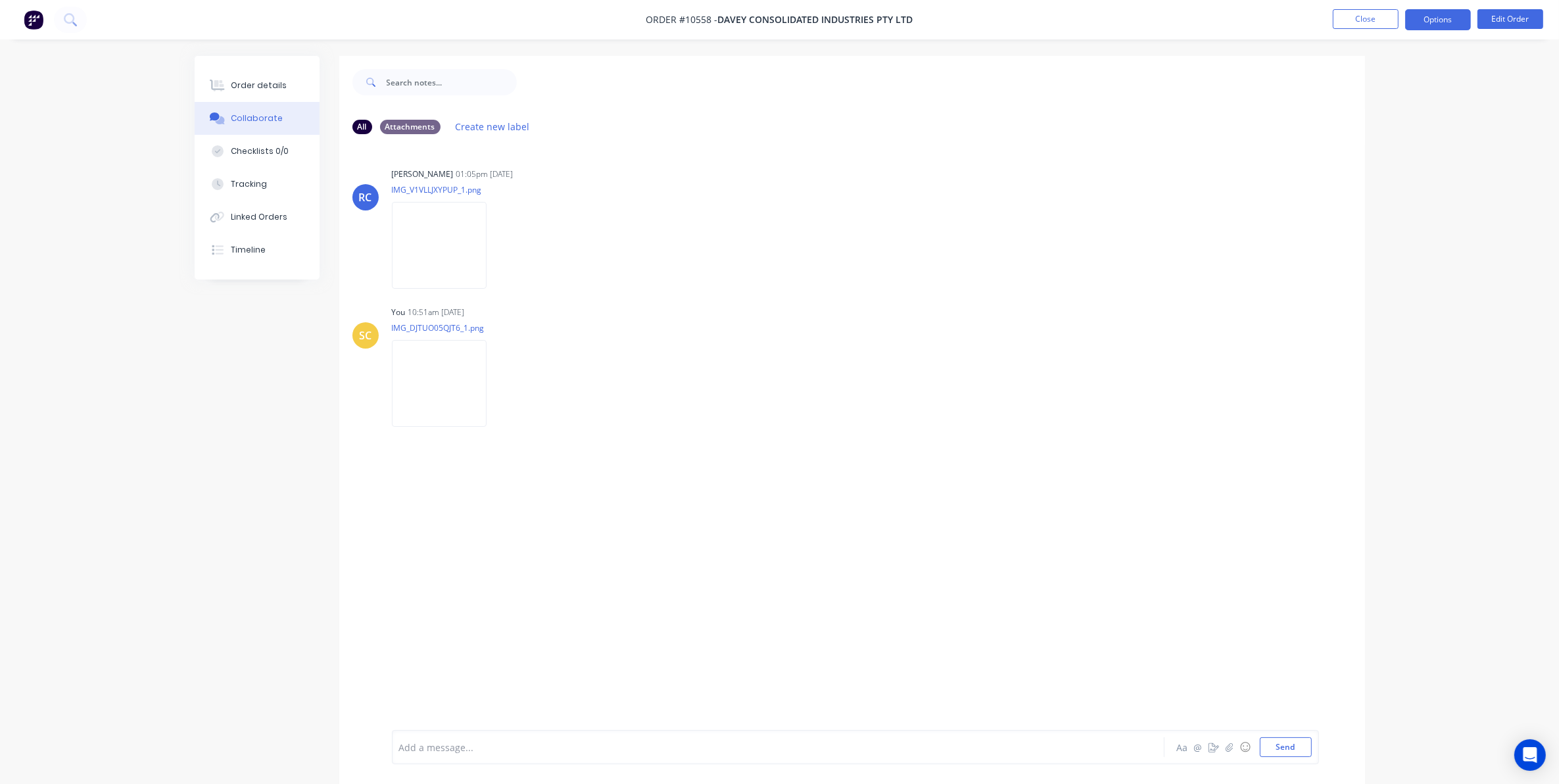
click at [1454, 8] on nav "Order #10558 - Davey Consolidated Industries Pty Ltd Close Options Edit Order" at bounding box center [780, 19] width 1559 height 40
click at [1455, 15] on button "Options" at bounding box center [1438, 19] width 66 height 21
drag, startPoint x: 1375, startPoint y: 196, endPoint x: 1373, endPoint y: 189, distance: 7.3
click at [1373, 194] on button "Delivery Docket" at bounding box center [1399, 184] width 145 height 26
click at [1376, 168] on div "Custom" at bounding box center [1399, 158] width 121 height 19
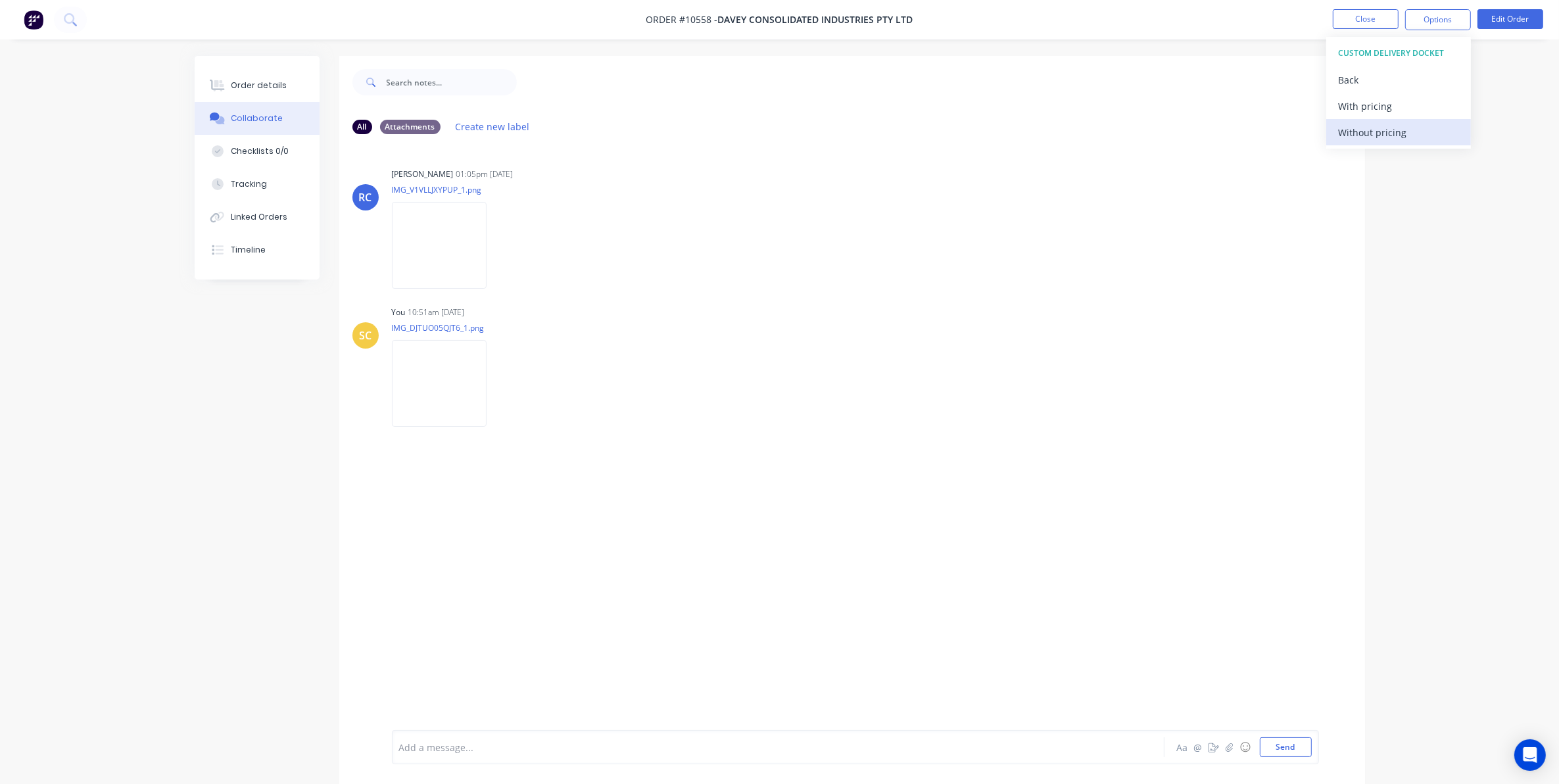
click at [1368, 142] on div "Without pricing" at bounding box center [1399, 133] width 121 height 19
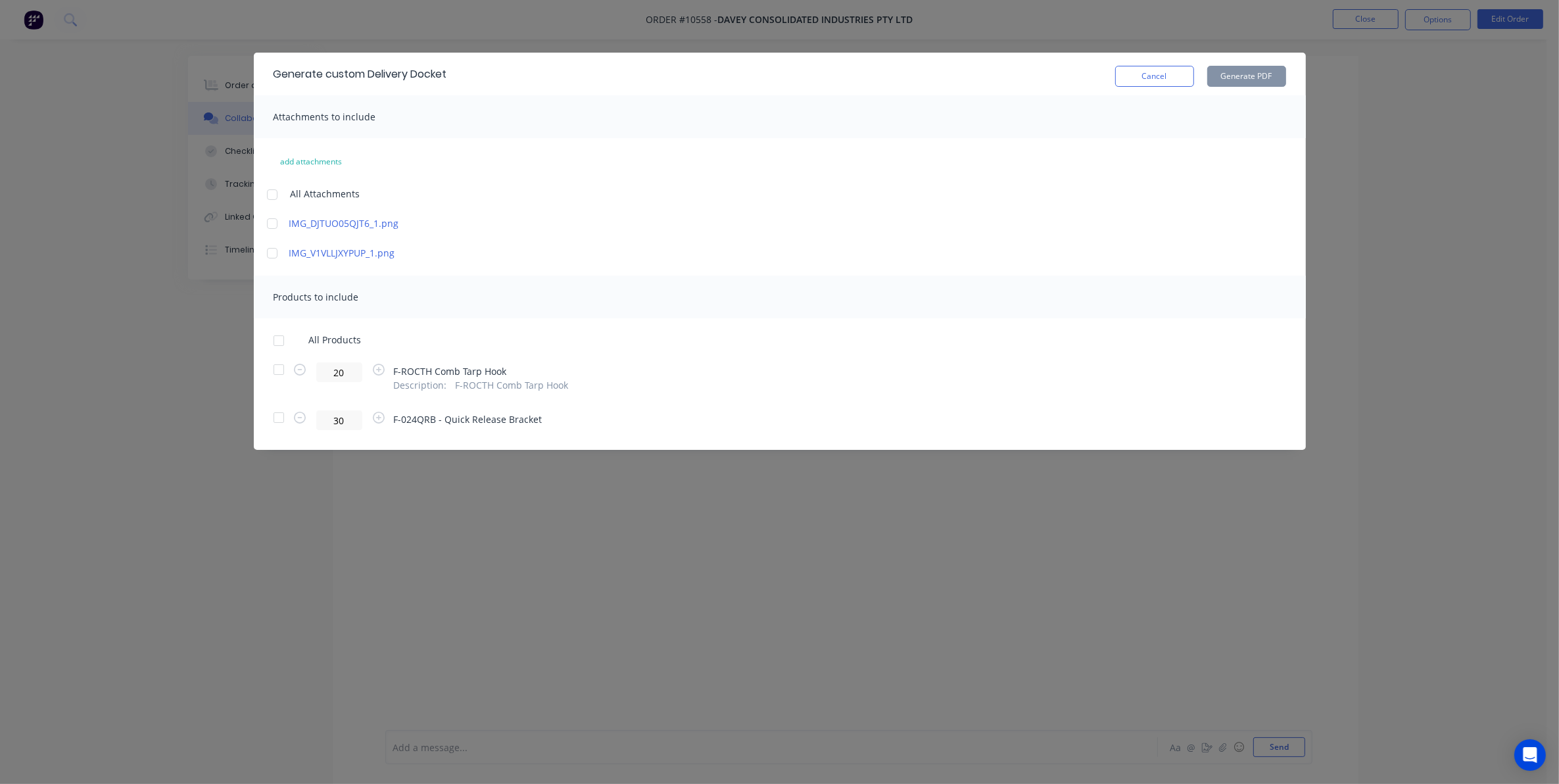
click at [268, 224] on div at bounding box center [273, 223] width 26 height 26
click at [273, 377] on div at bounding box center [279, 370] width 26 height 26
click at [1235, 73] on button "Generate PDF" at bounding box center [1247, 76] width 79 height 21
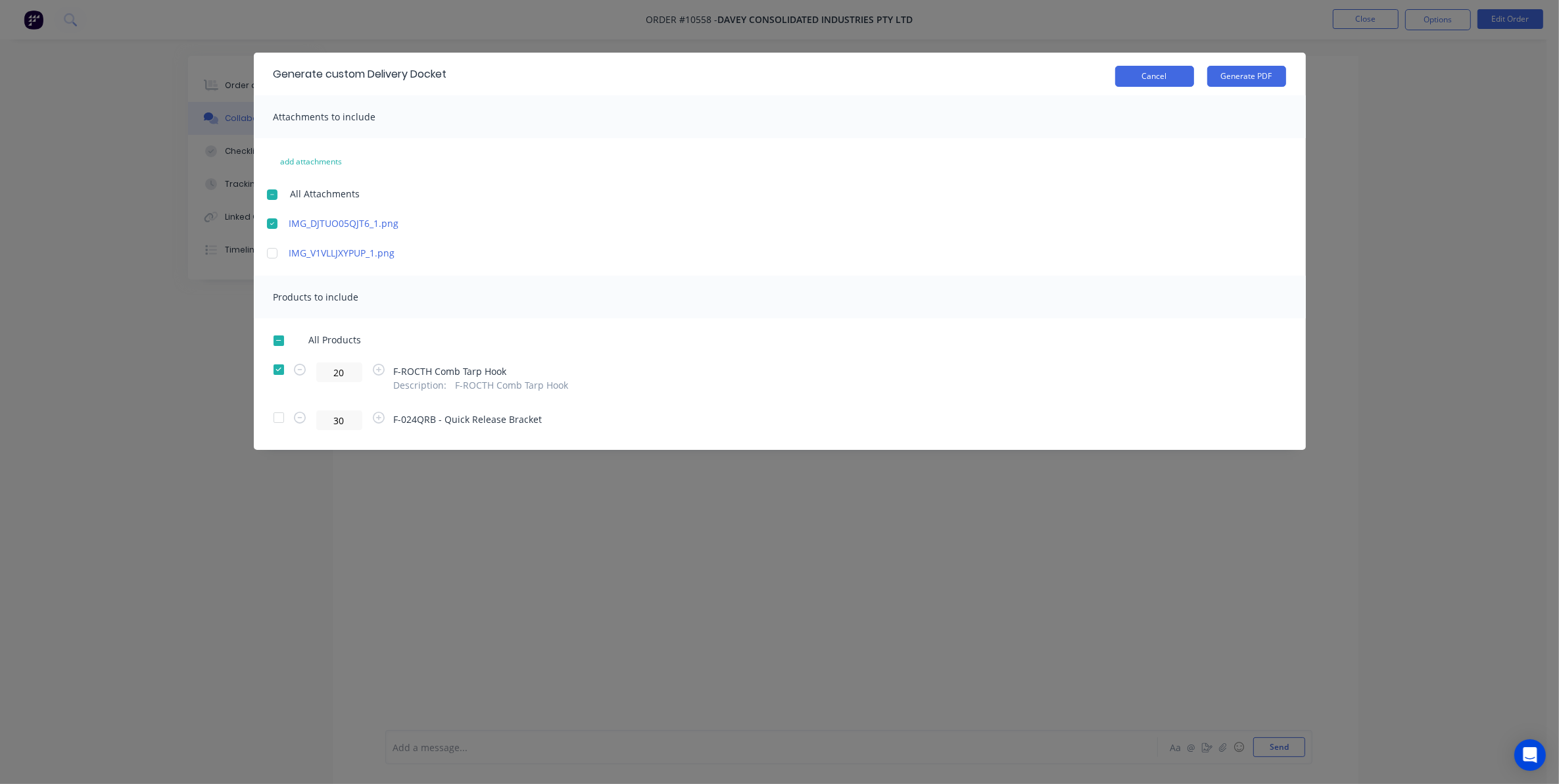
click at [1189, 82] on button "Cancel" at bounding box center [1154, 76] width 79 height 21
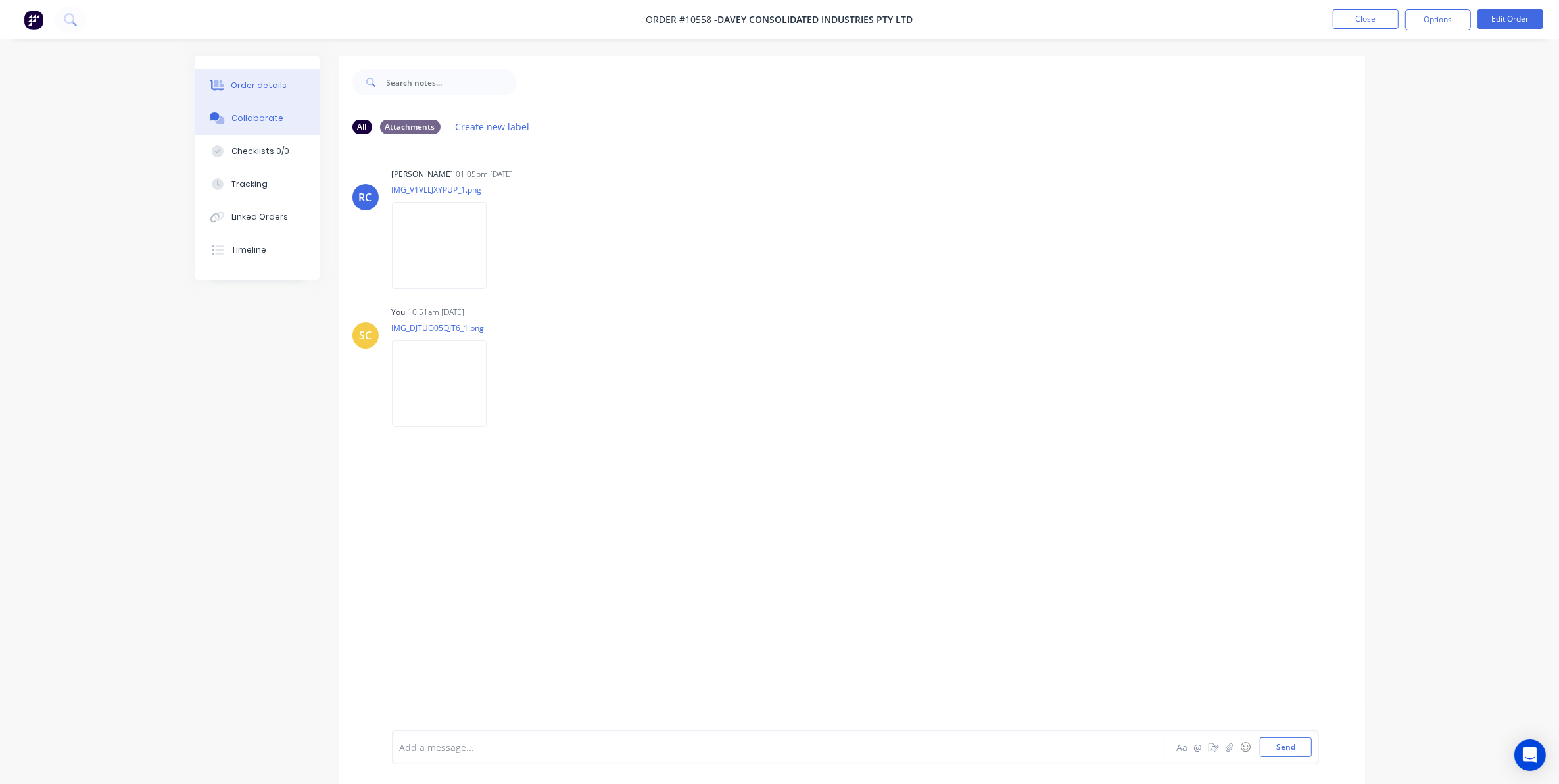
click at [276, 84] on div "Order details" at bounding box center [259, 85] width 56 height 12
